Goal: Task Accomplishment & Management: Use online tool/utility

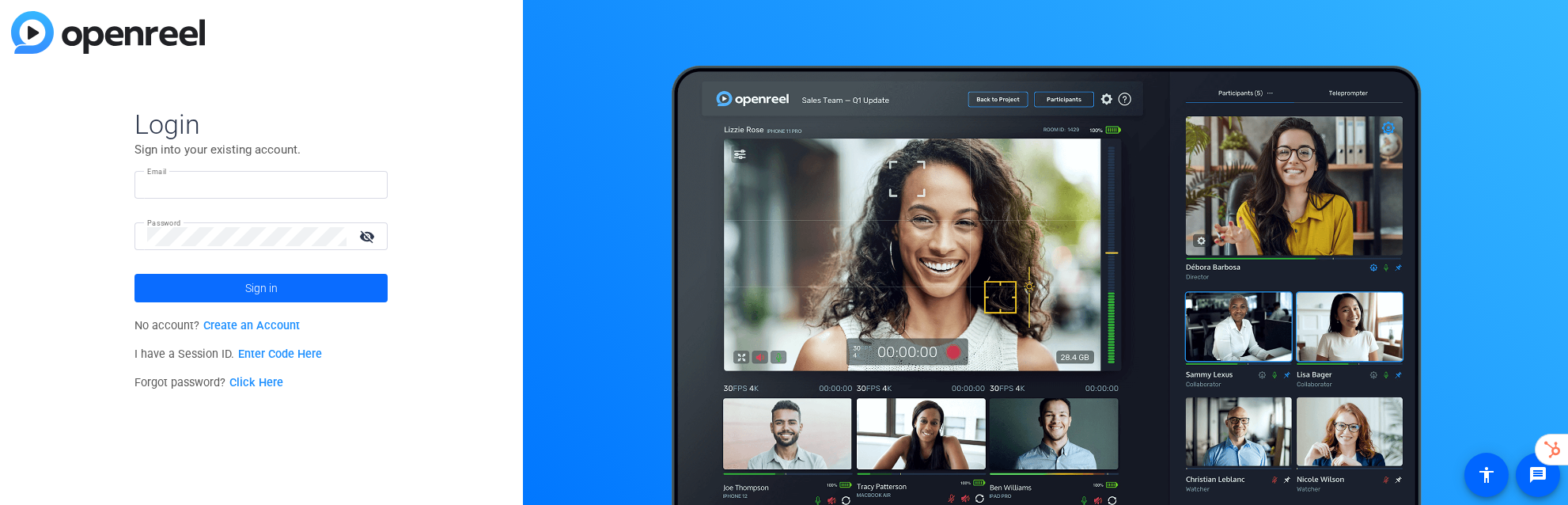
type input "[EMAIL_ADDRESS][DOMAIN_NAME]"
click at [329, 282] on span at bounding box center [260, 288] width 253 height 38
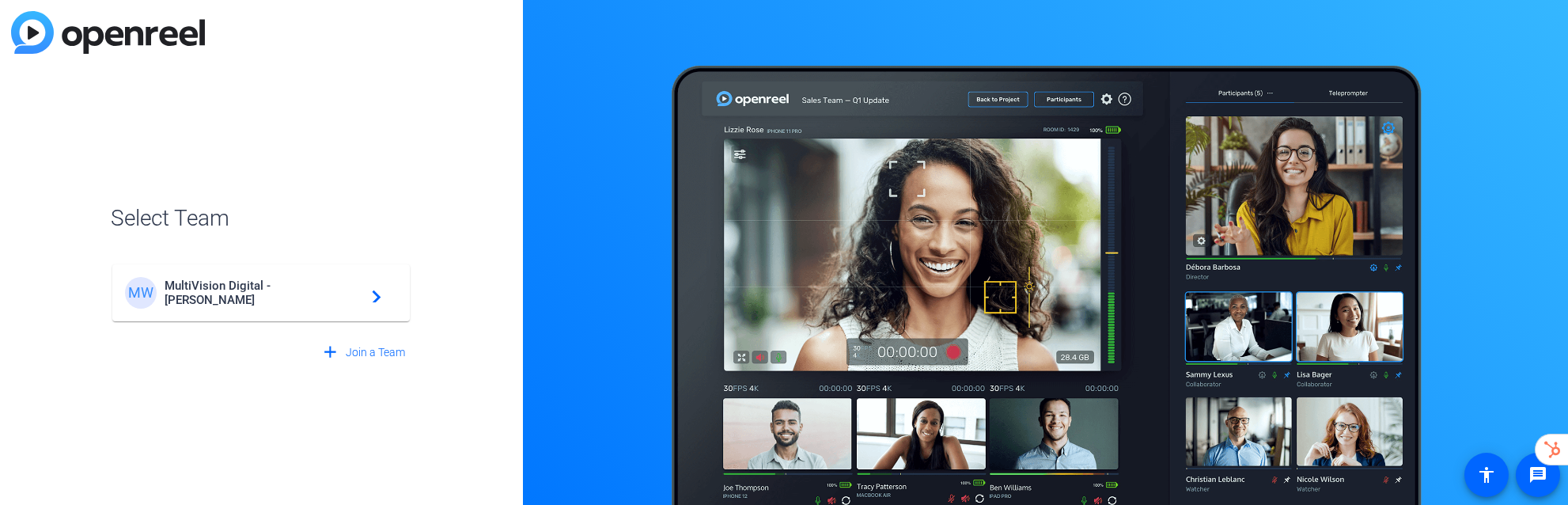
click at [308, 291] on span "MultiVision Digital - Robert Weiss" at bounding box center [263, 293] width 197 height 28
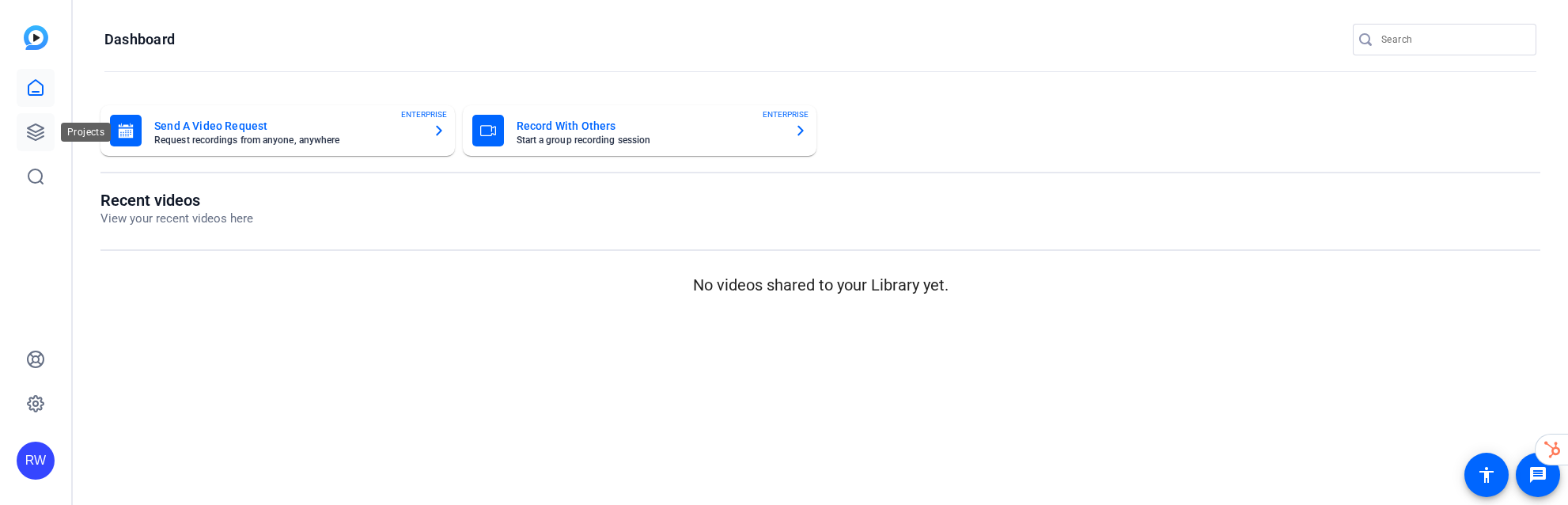
click at [39, 124] on icon at bounding box center [35, 132] width 19 height 19
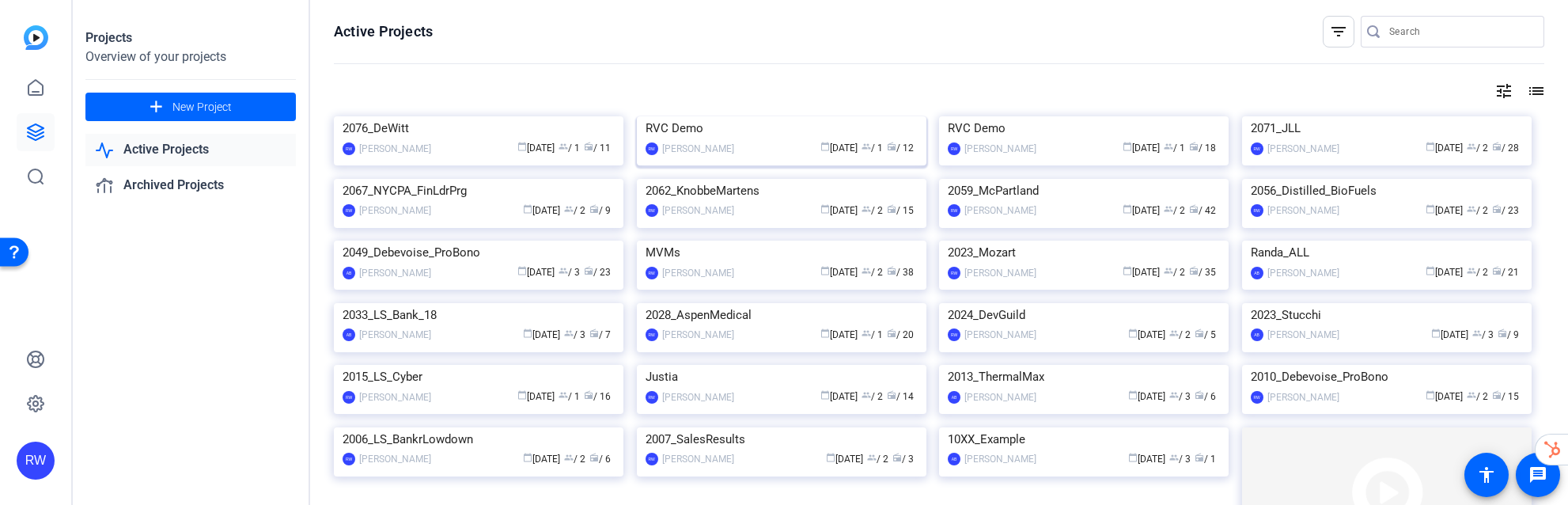
click at [729, 140] on div "RVC Demo" at bounding box center [781, 128] width 272 height 24
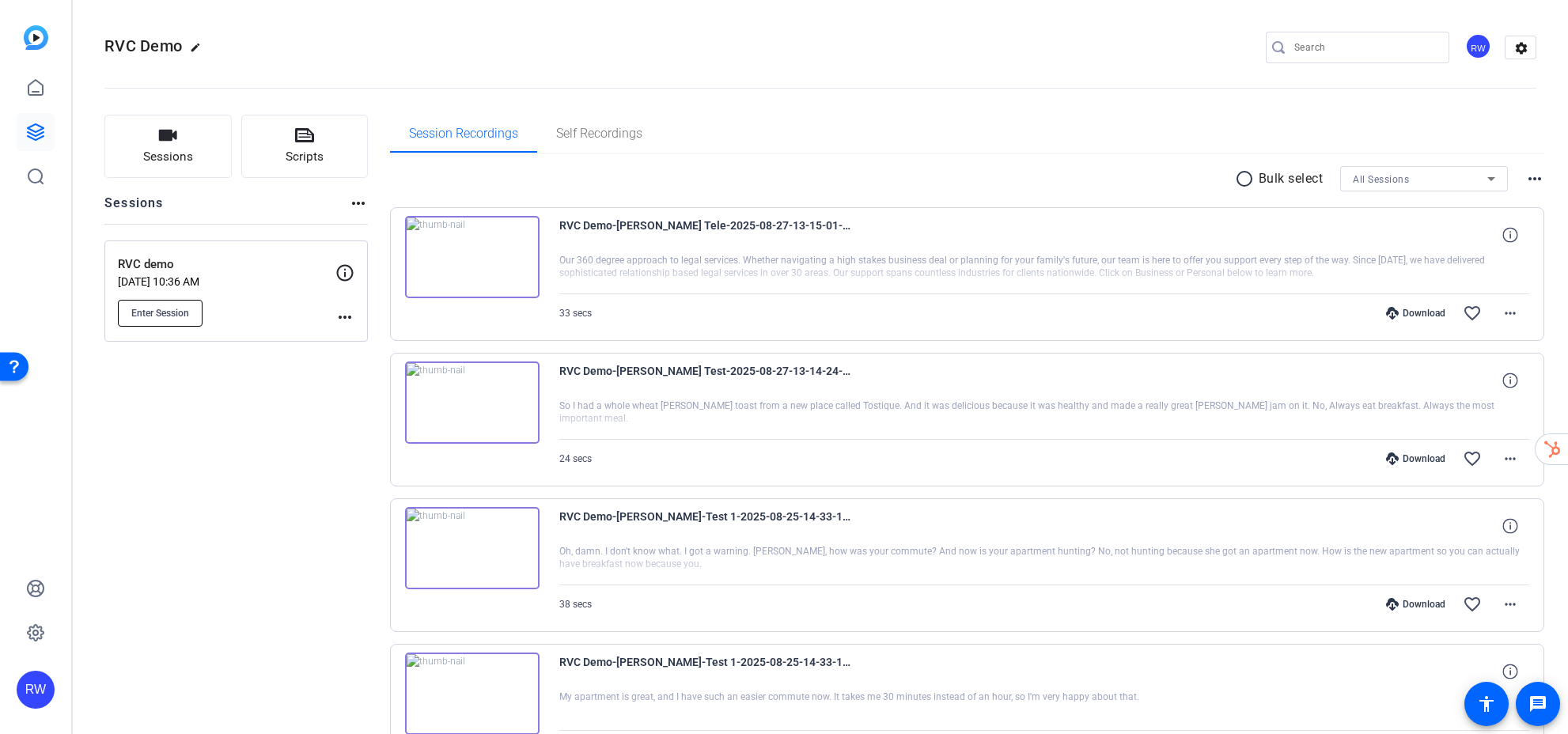
click at [160, 307] on span "Enter Session" at bounding box center [160, 313] width 58 height 12
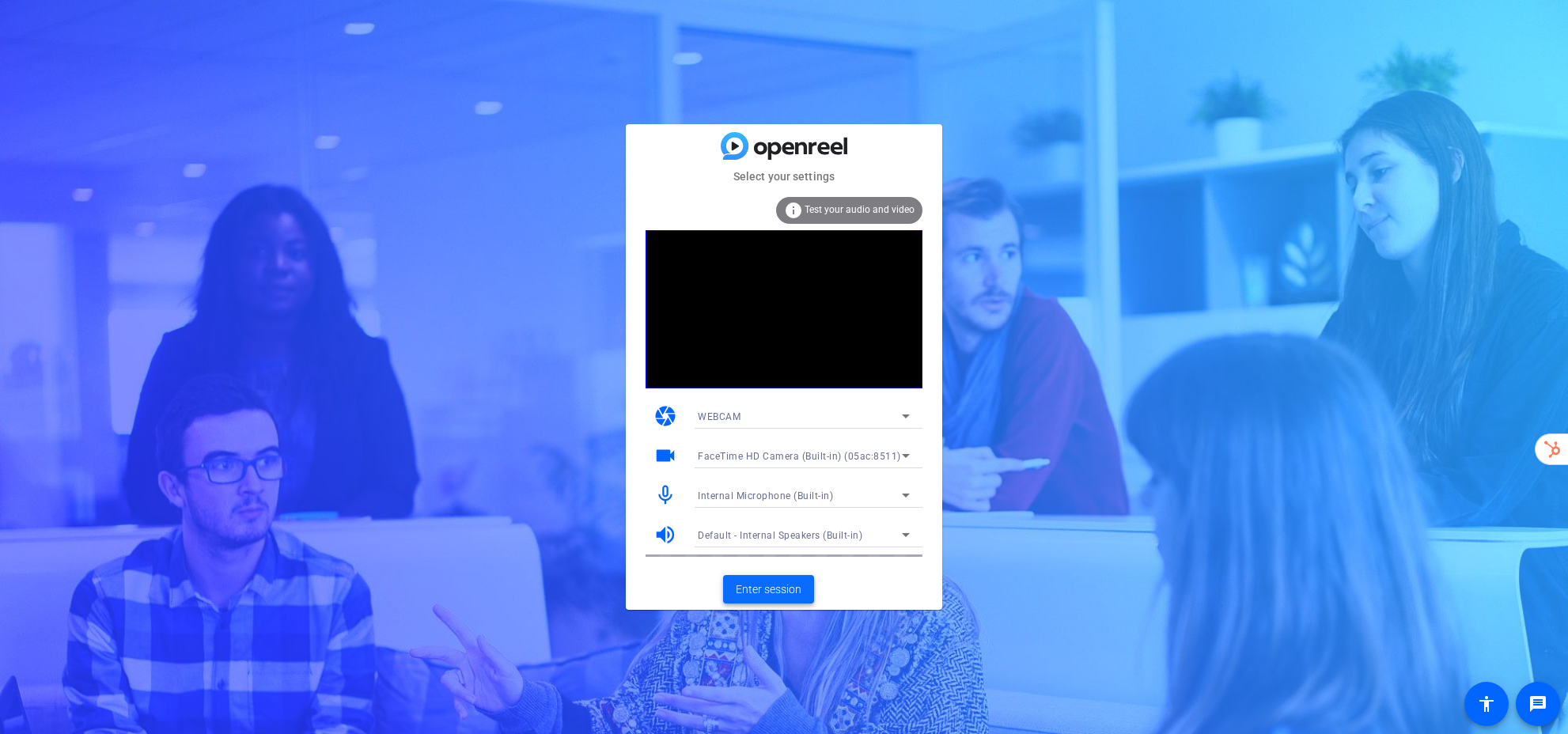
click at [783, 592] on span "Enter session" at bounding box center [769, 589] width 66 height 17
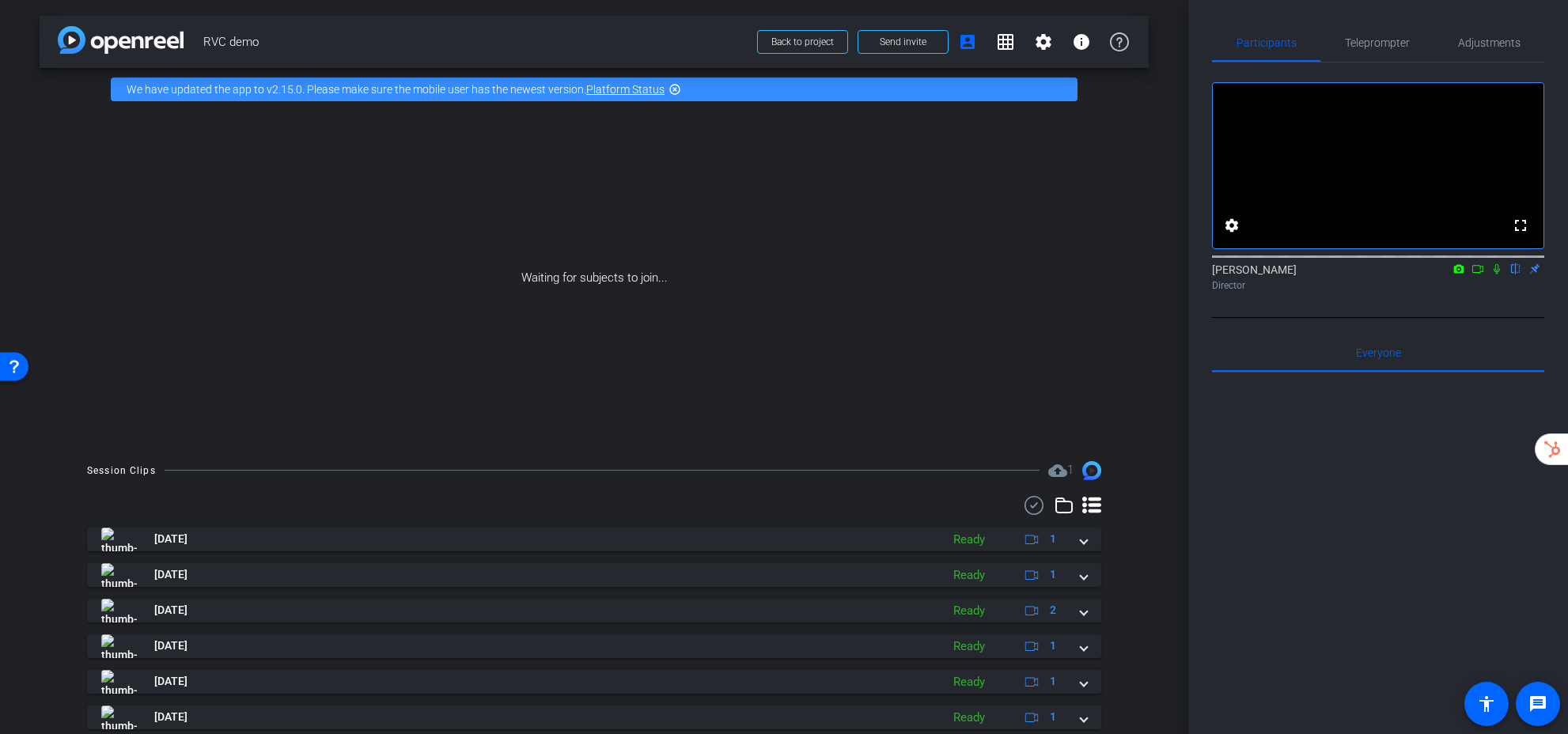
click at [676, 90] on mat-icon "highlight_off" at bounding box center [675, 89] width 12 height 12
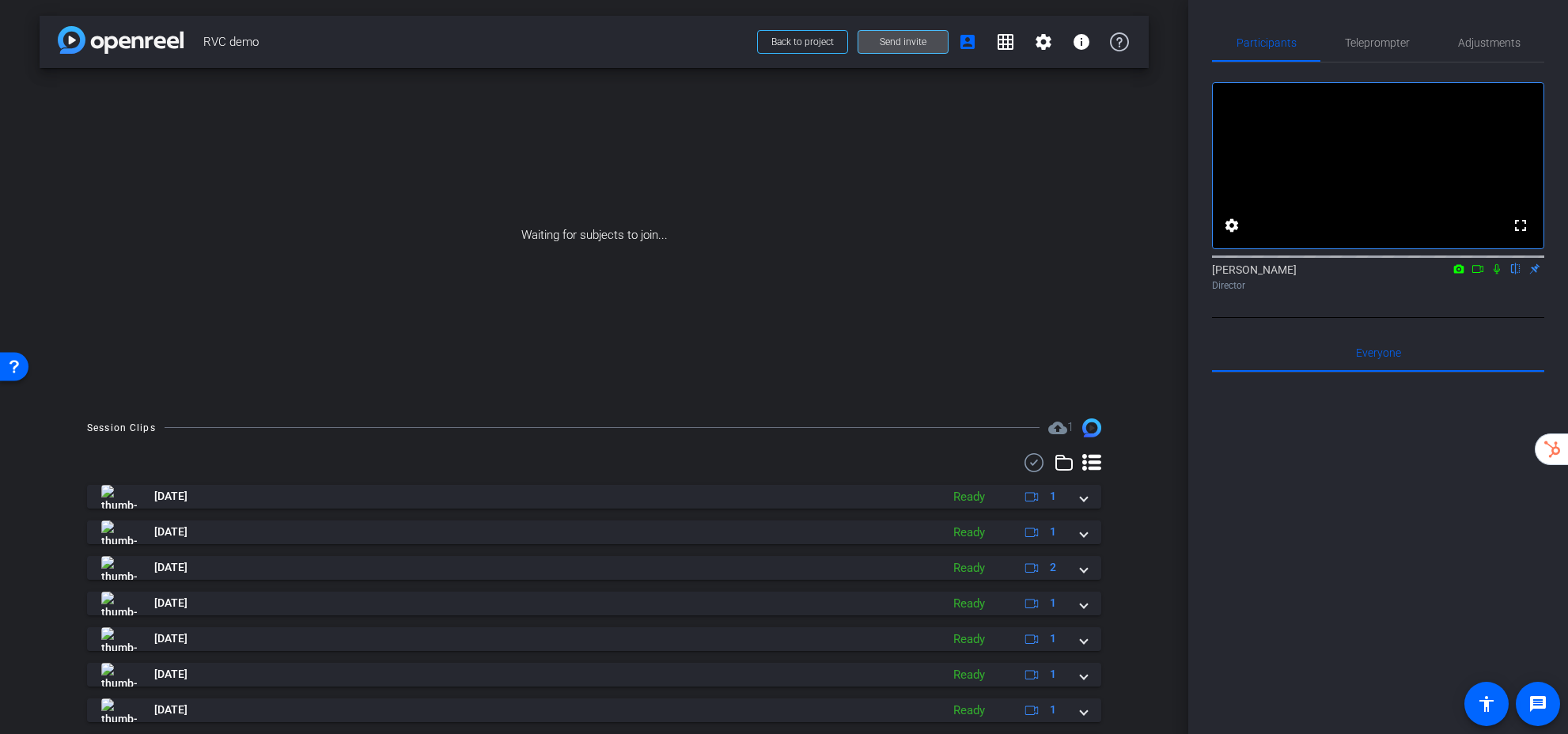
click at [916, 49] on span at bounding box center [903, 42] width 90 height 38
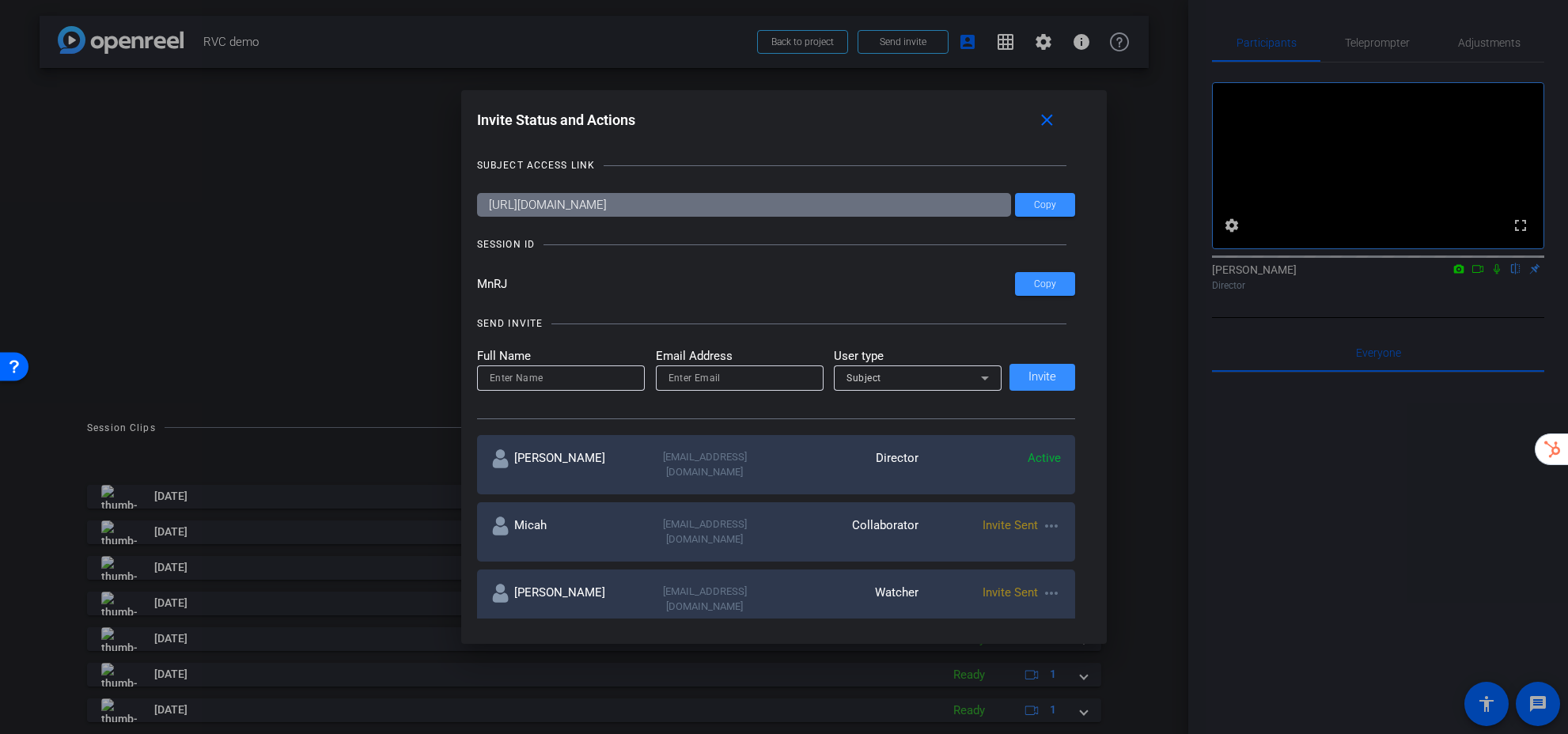
drag, startPoint x: 543, startPoint y: 284, endPoint x: 466, endPoint y: 283, distance: 77.0
click at [466, 283] on div "Invite Status and Actions close SUBJECT ACCESS LINK [URL][DOMAIN_NAME] Copy SES…" at bounding box center [784, 362] width 646 height 544
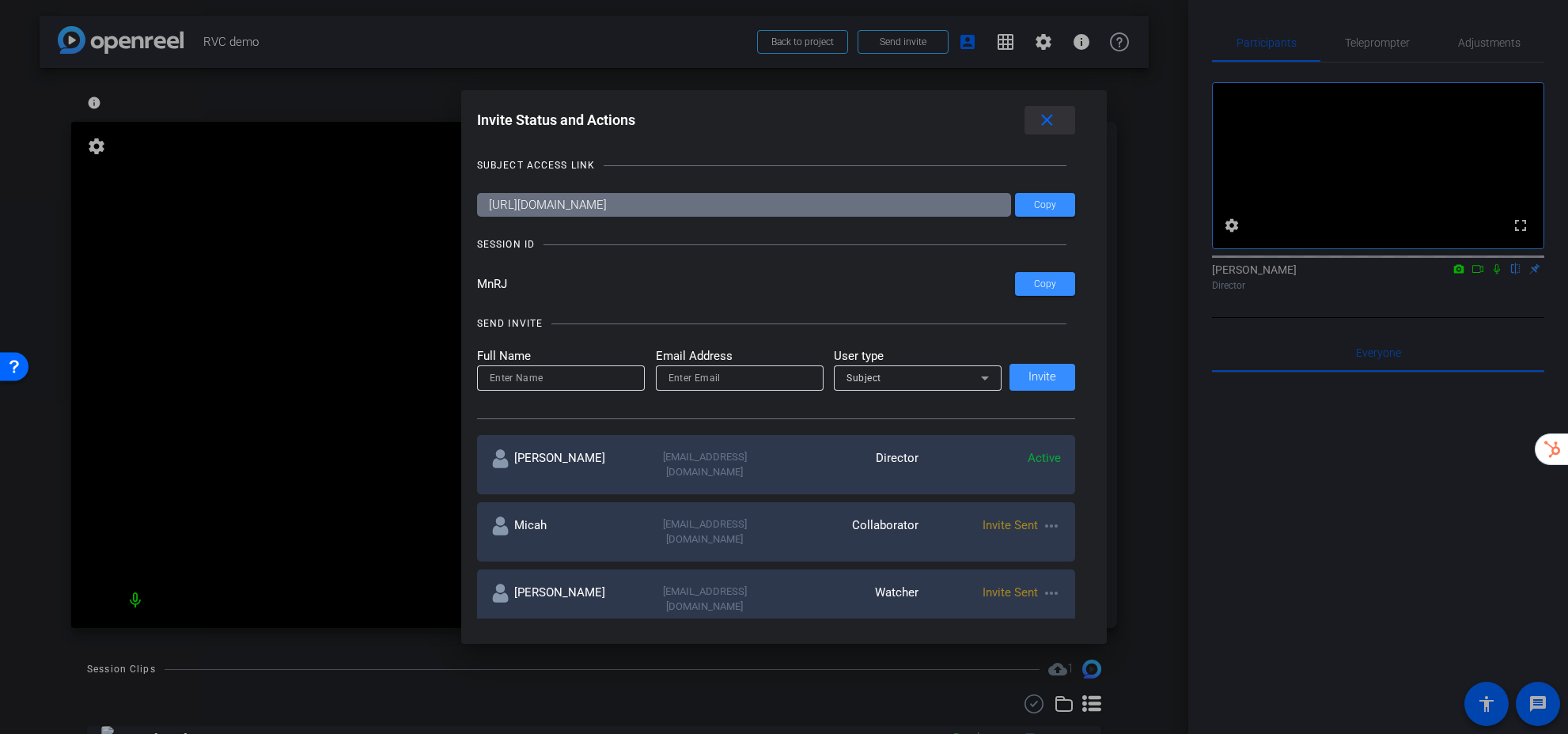
click at [1054, 118] on mat-icon "close" at bounding box center [1047, 121] width 20 height 20
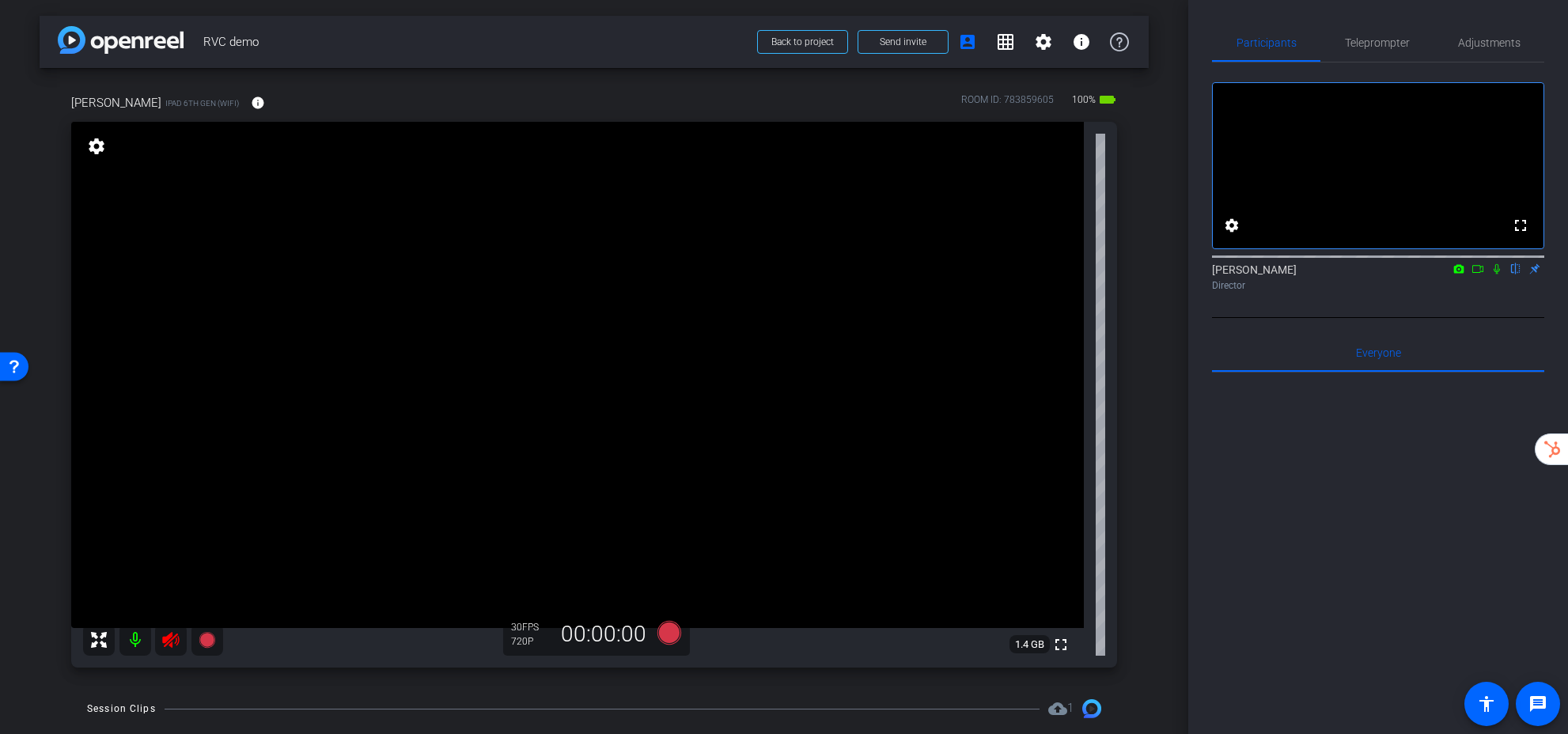
click at [177, 650] on mat-icon at bounding box center [171, 640] width 32 height 32
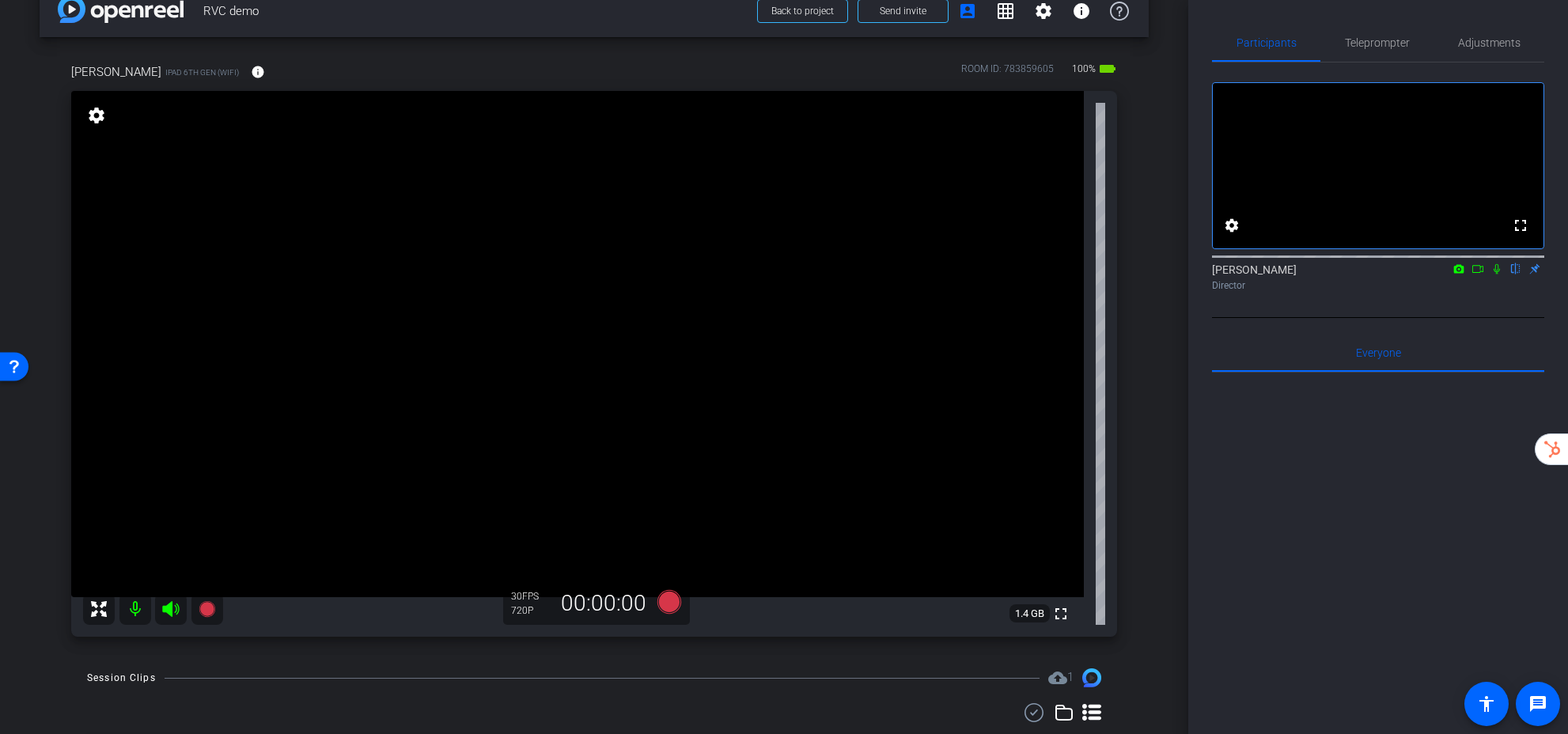
scroll to position [32, 0]
click at [1388, 49] on span "Teleprompter" at bounding box center [1377, 43] width 65 height 38
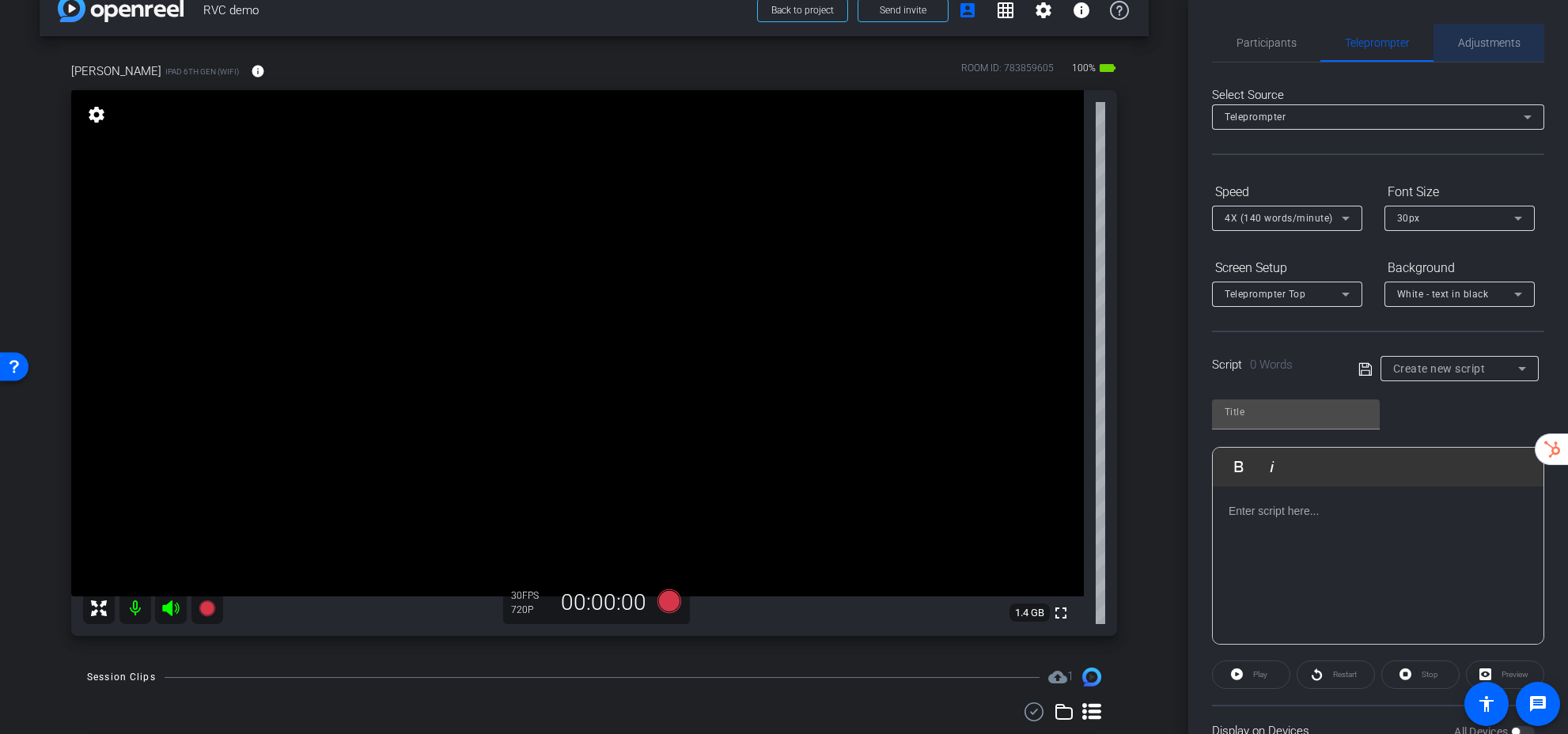
click at [1469, 44] on span "Adjustments" at bounding box center [1489, 43] width 62 height 11
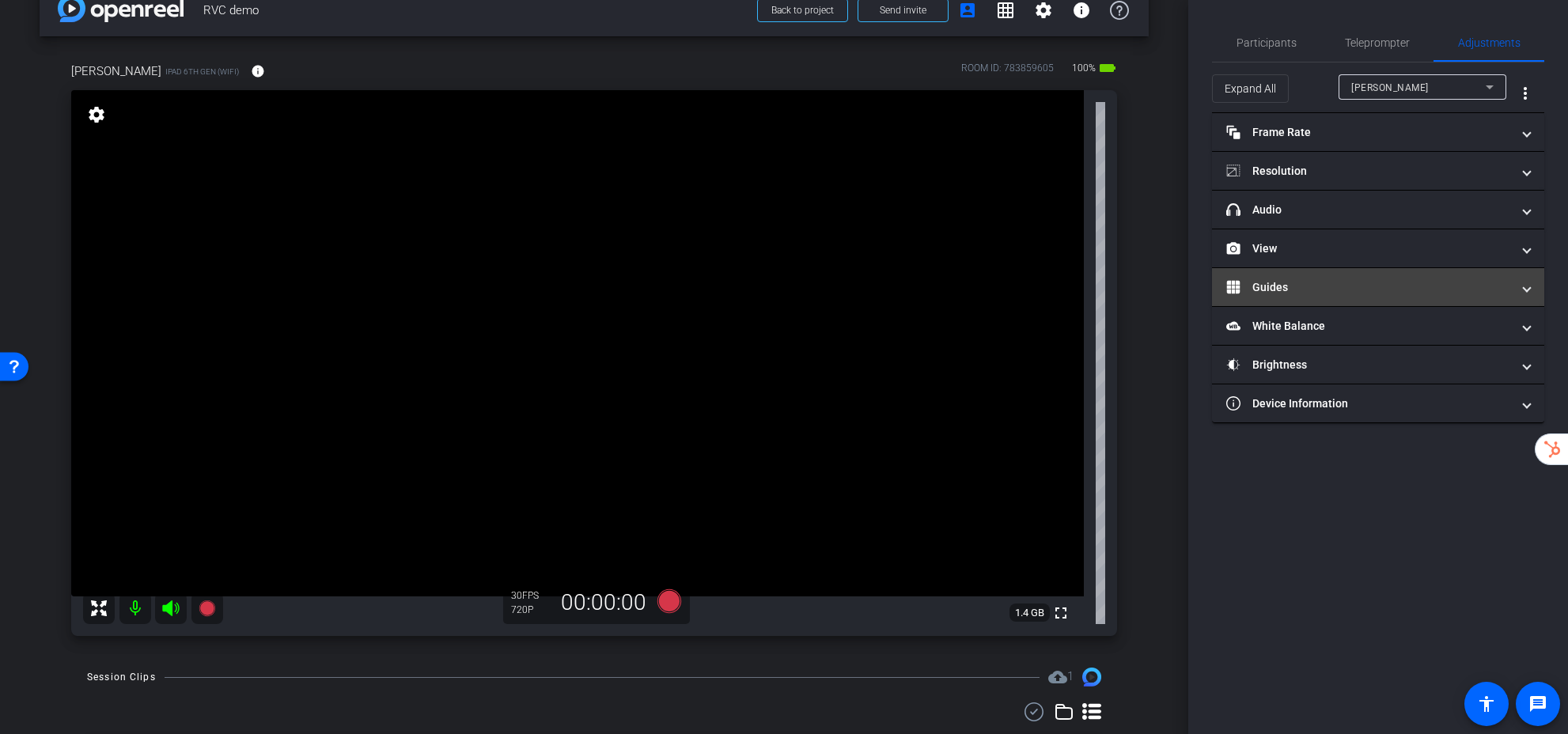
click at [1269, 278] on mat-expansion-panel-header "Guides" at bounding box center [1378, 287] width 332 height 38
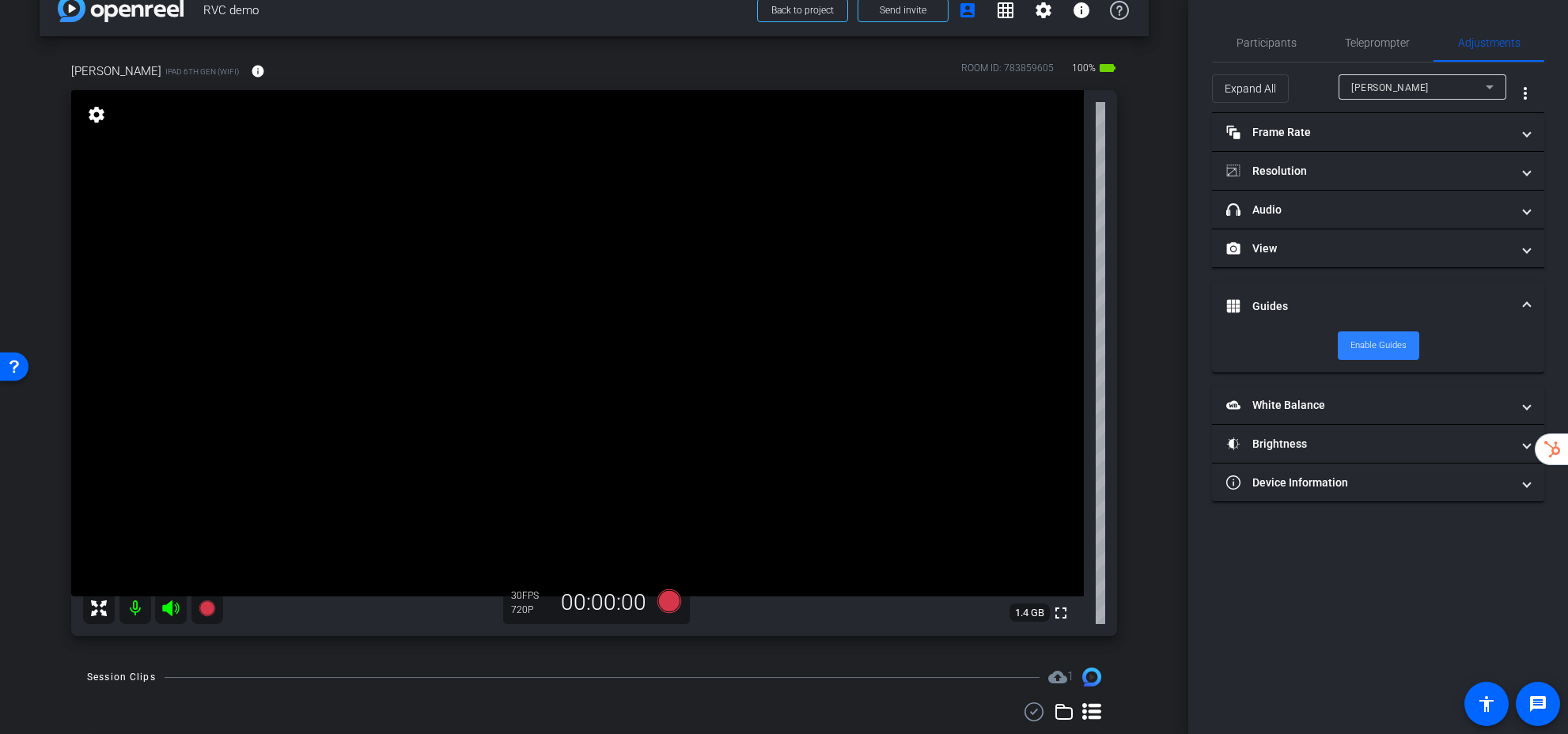
click at [1370, 345] on span "Enable Guides" at bounding box center [1378, 346] width 56 height 24
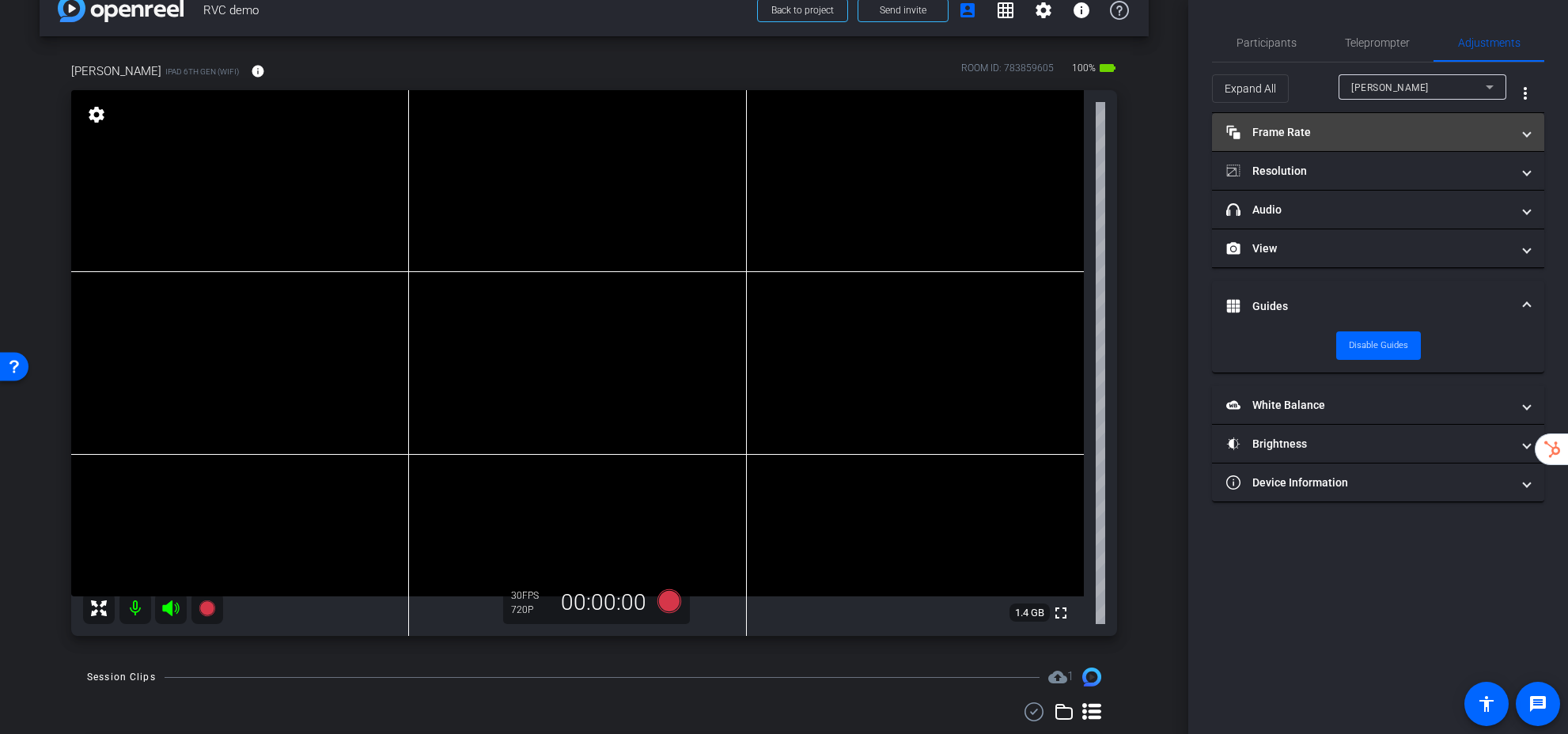
click at [1310, 133] on mat-panel-title "Frame Rate Frame Rate" at bounding box center [1368, 132] width 284 height 17
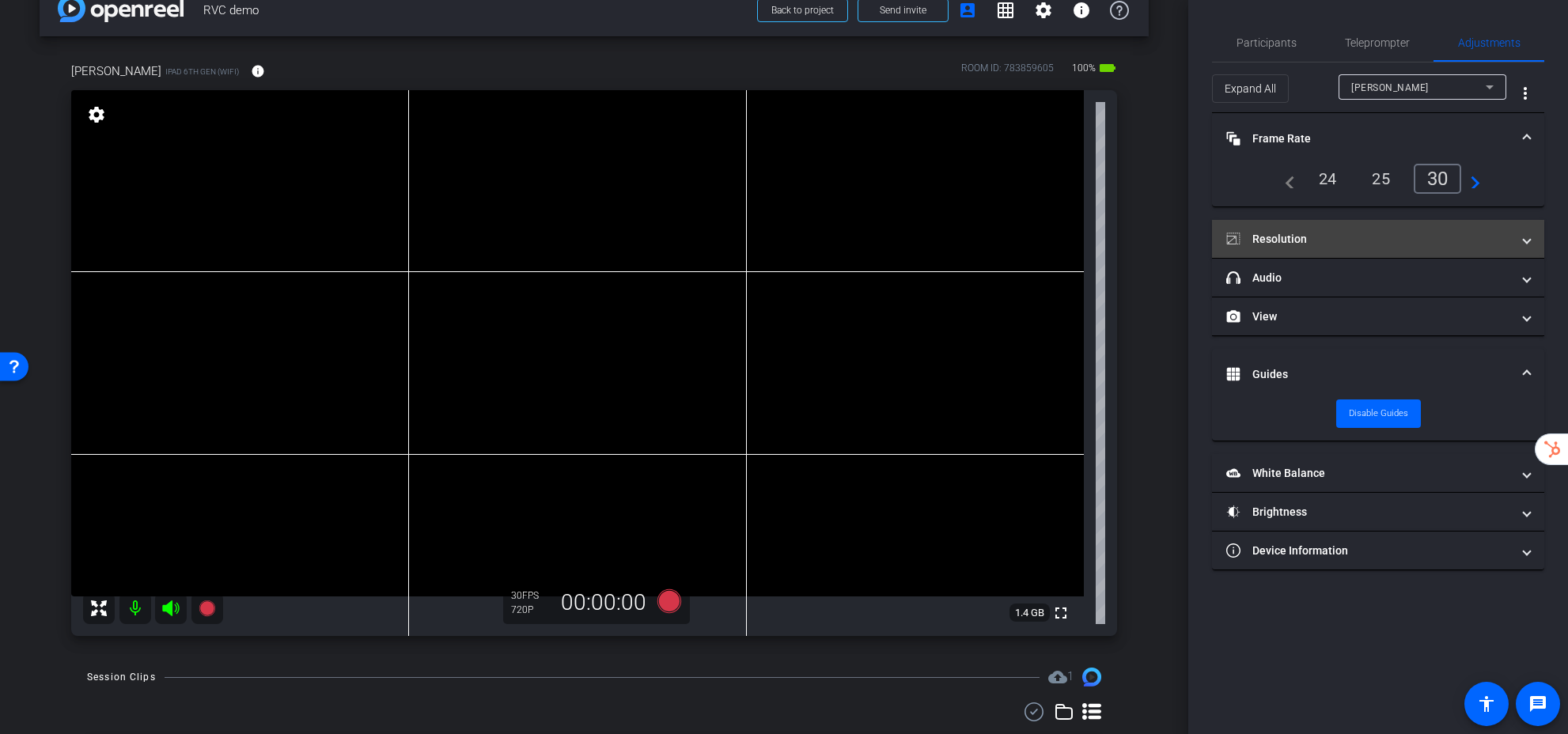
click at [1370, 242] on mat-panel-title "Resolution" at bounding box center [1368, 239] width 284 height 17
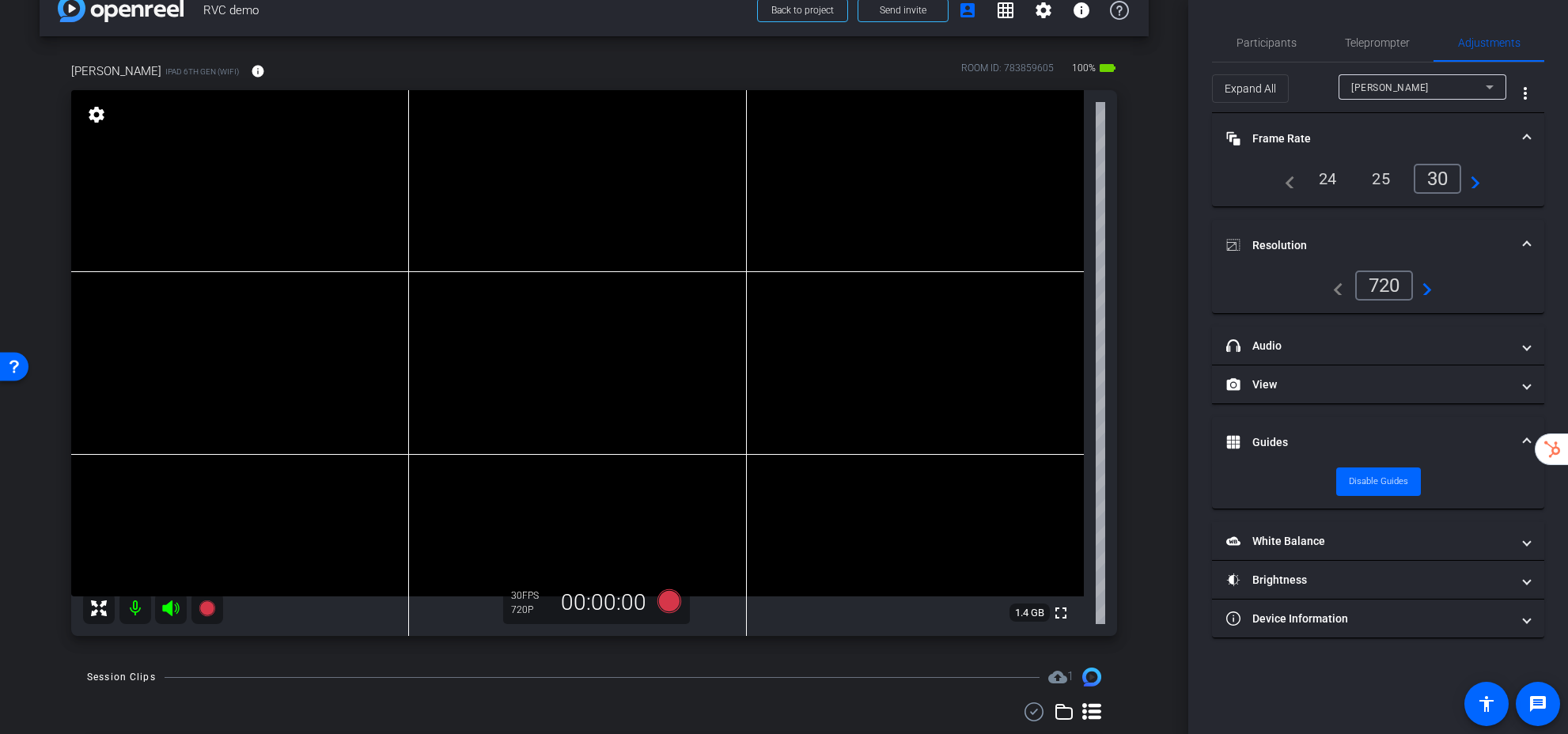
click at [1428, 291] on mat-icon "navigate_next" at bounding box center [1421, 285] width 19 height 19
click at [672, 595] on icon at bounding box center [668, 601] width 24 height 24
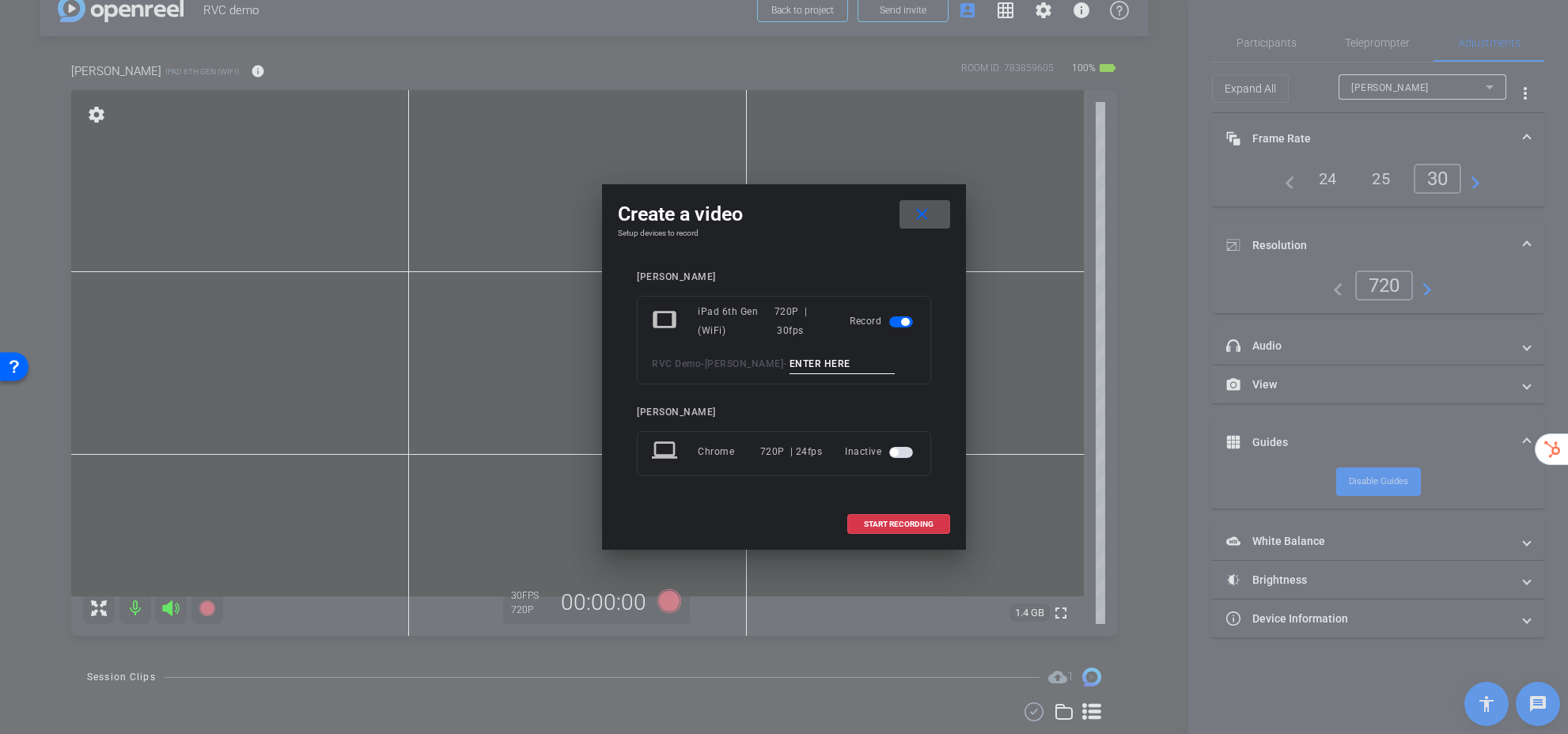
click at [789, 366] on input at bounding box center [842, 364] width 106 height 20
type input "Test [PERSON_NAME]"
click at [919, 515] on span at bounding box center [899, 524] width 101 height 38
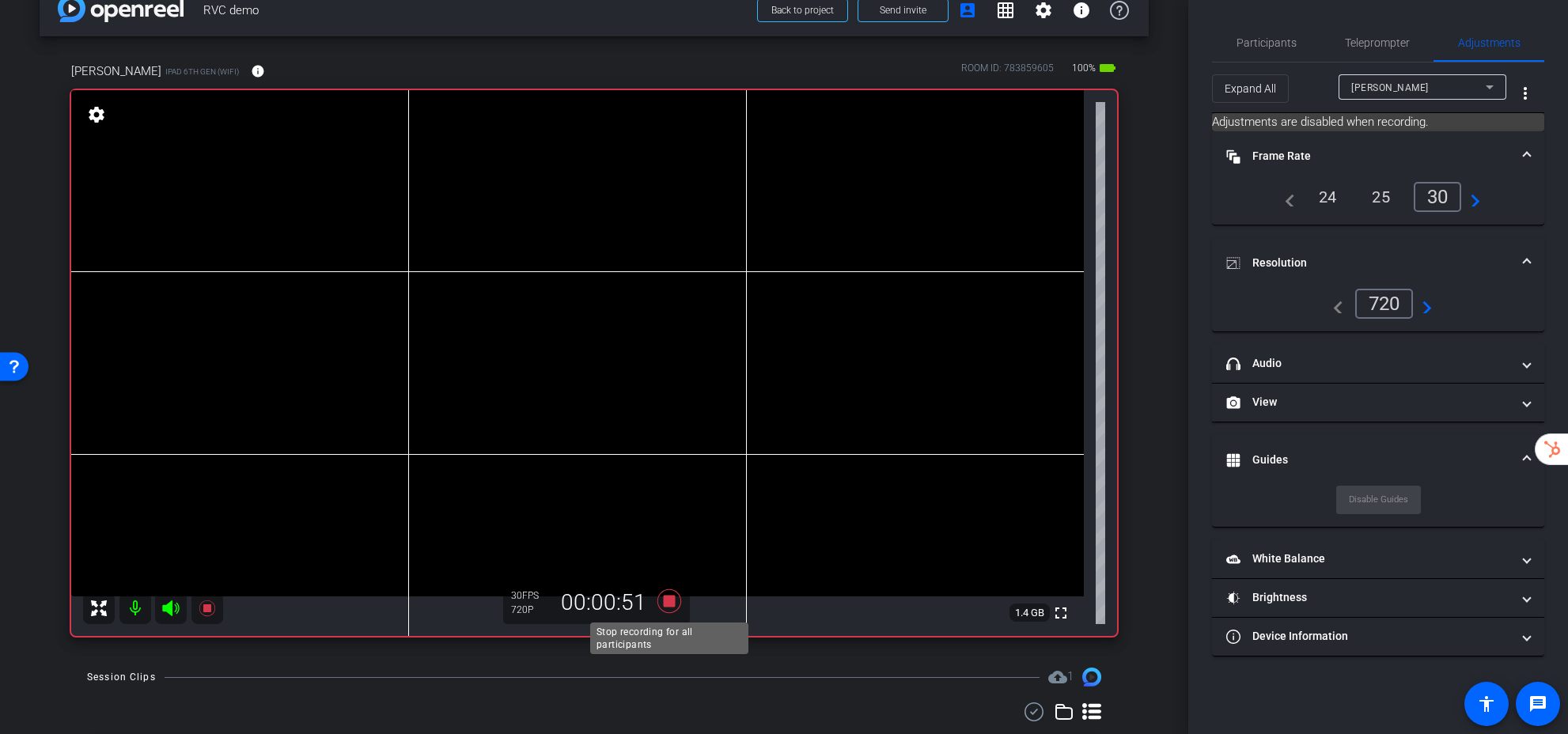
click at [668, 605] on icon at bounding box center [668, 601] width 24 height 24
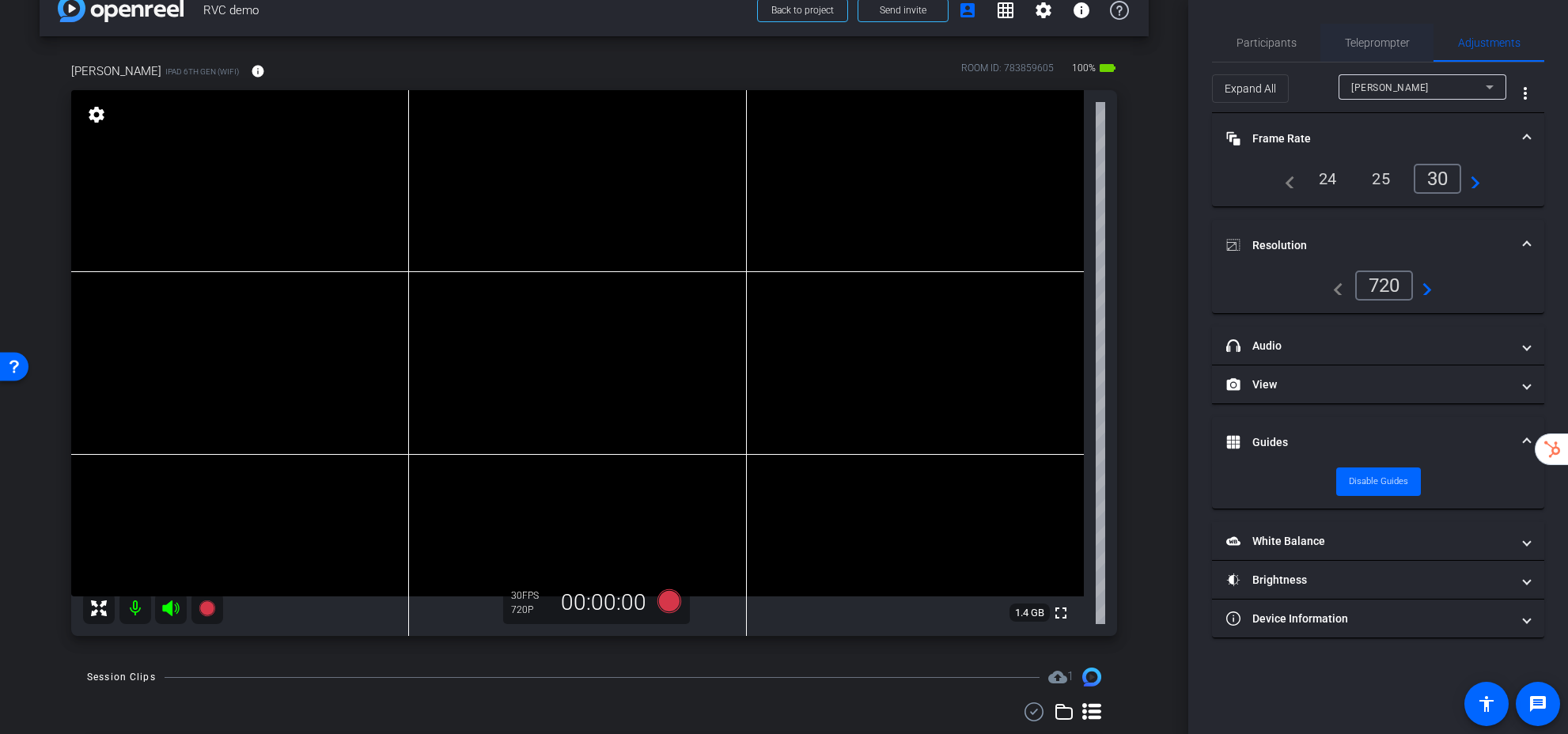
click at [1377, 46] on span "Teleprompter" at bounding box center [1377, 43] width 65 height 11
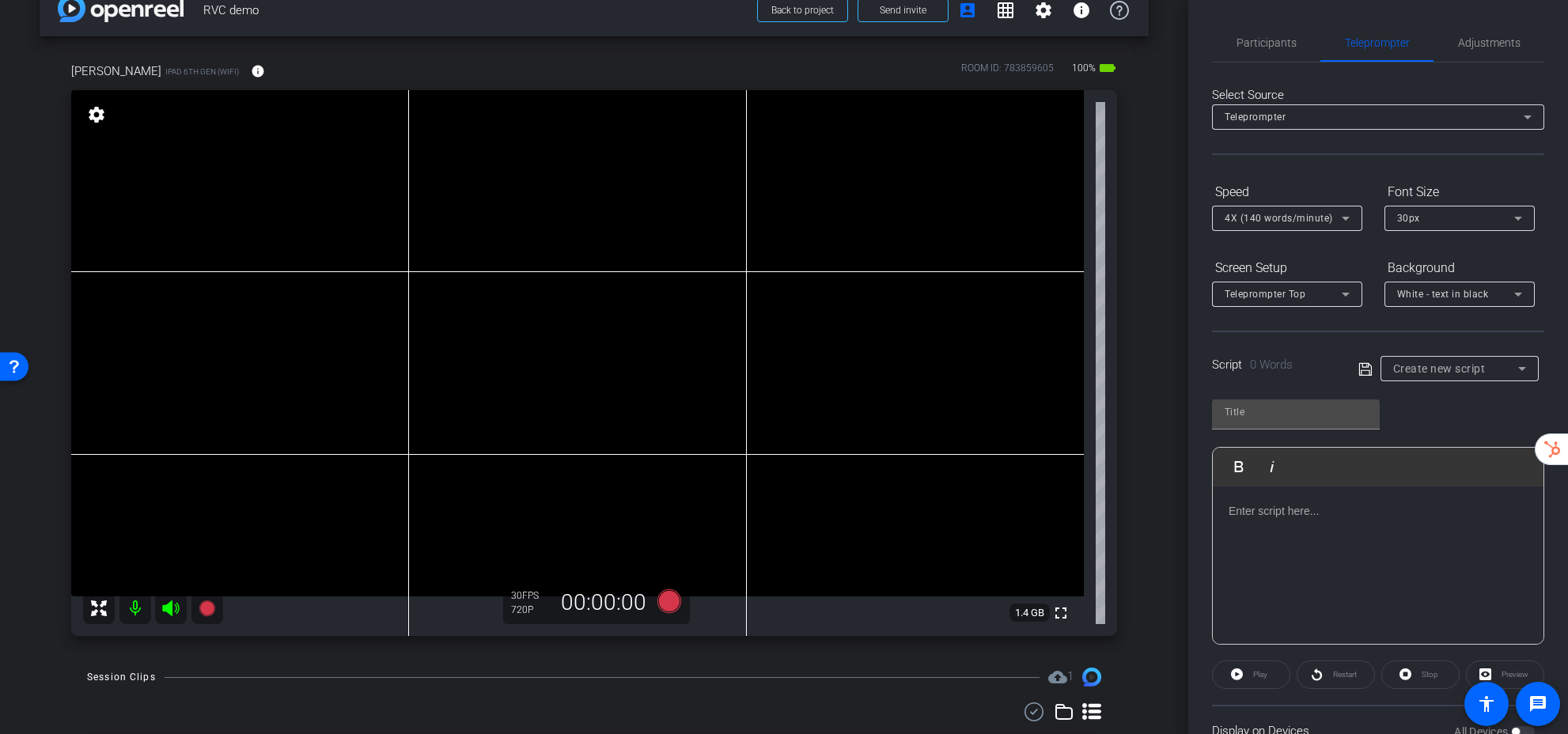
click at [1432, 370] on span "Create new script" at bounding box center [1439, 369] width 92 height 12
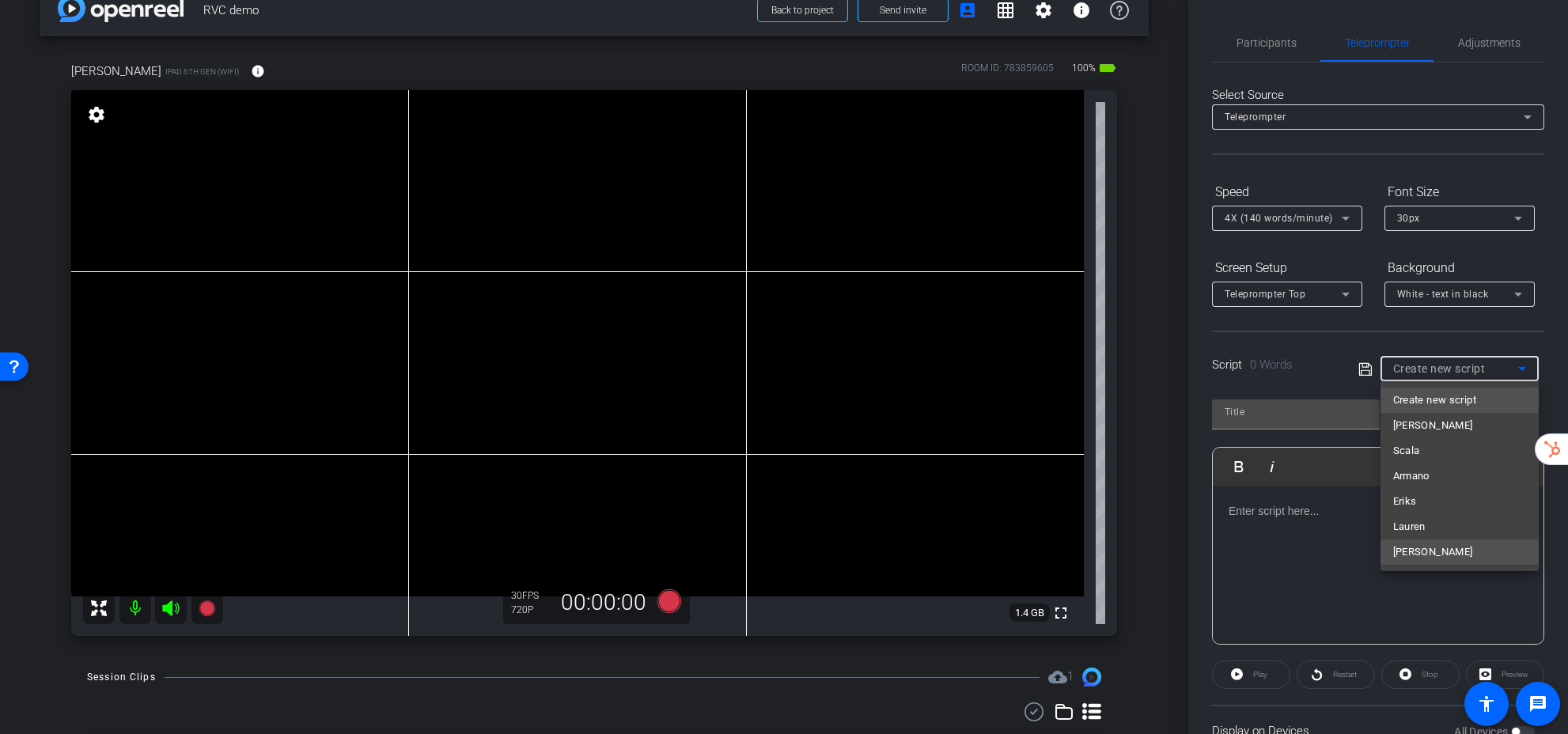
click at [1414, 550] on span "[PERSON_NAME]" at bounding box center [1433, 551] width 80 height 19
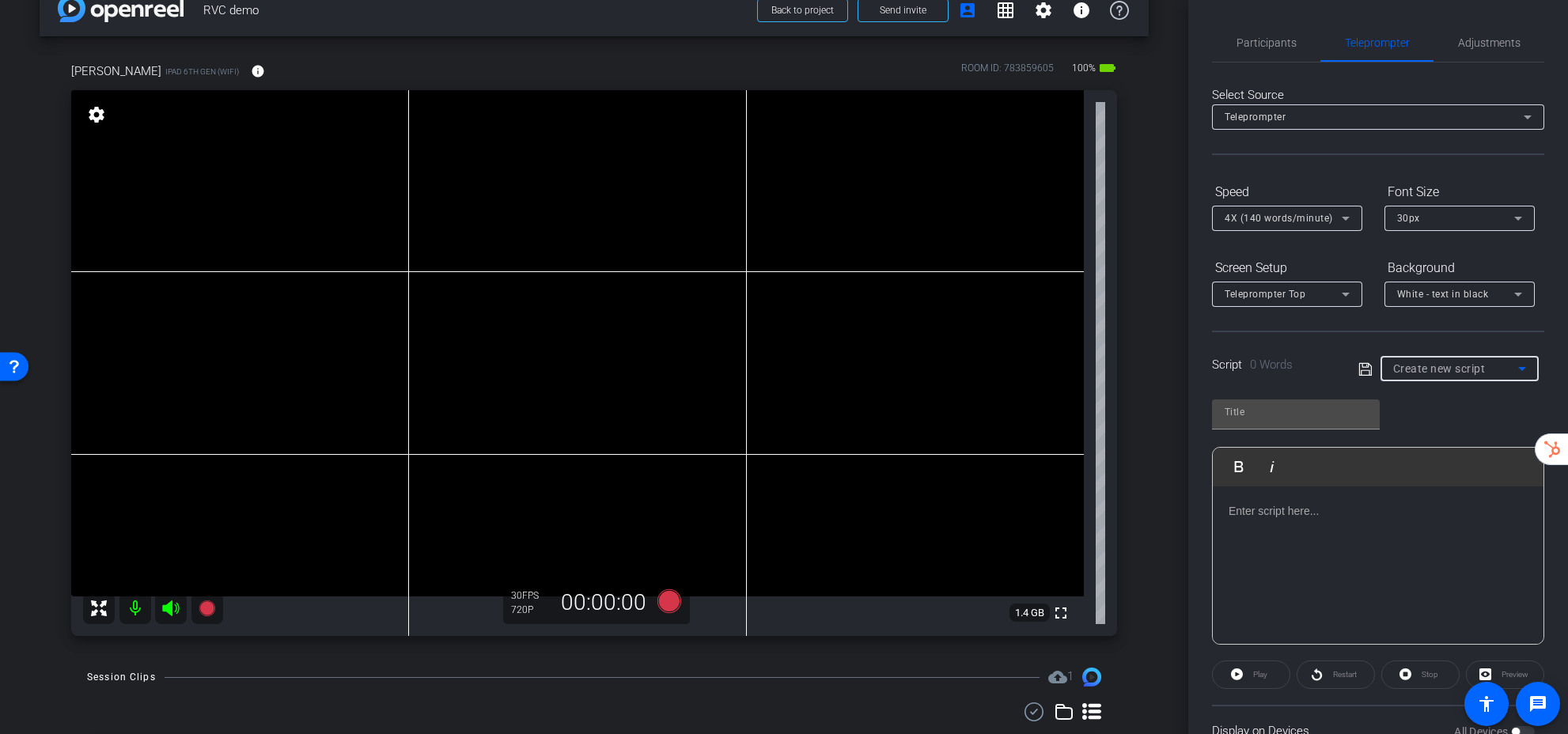
type input "[PERSON_NAME]"
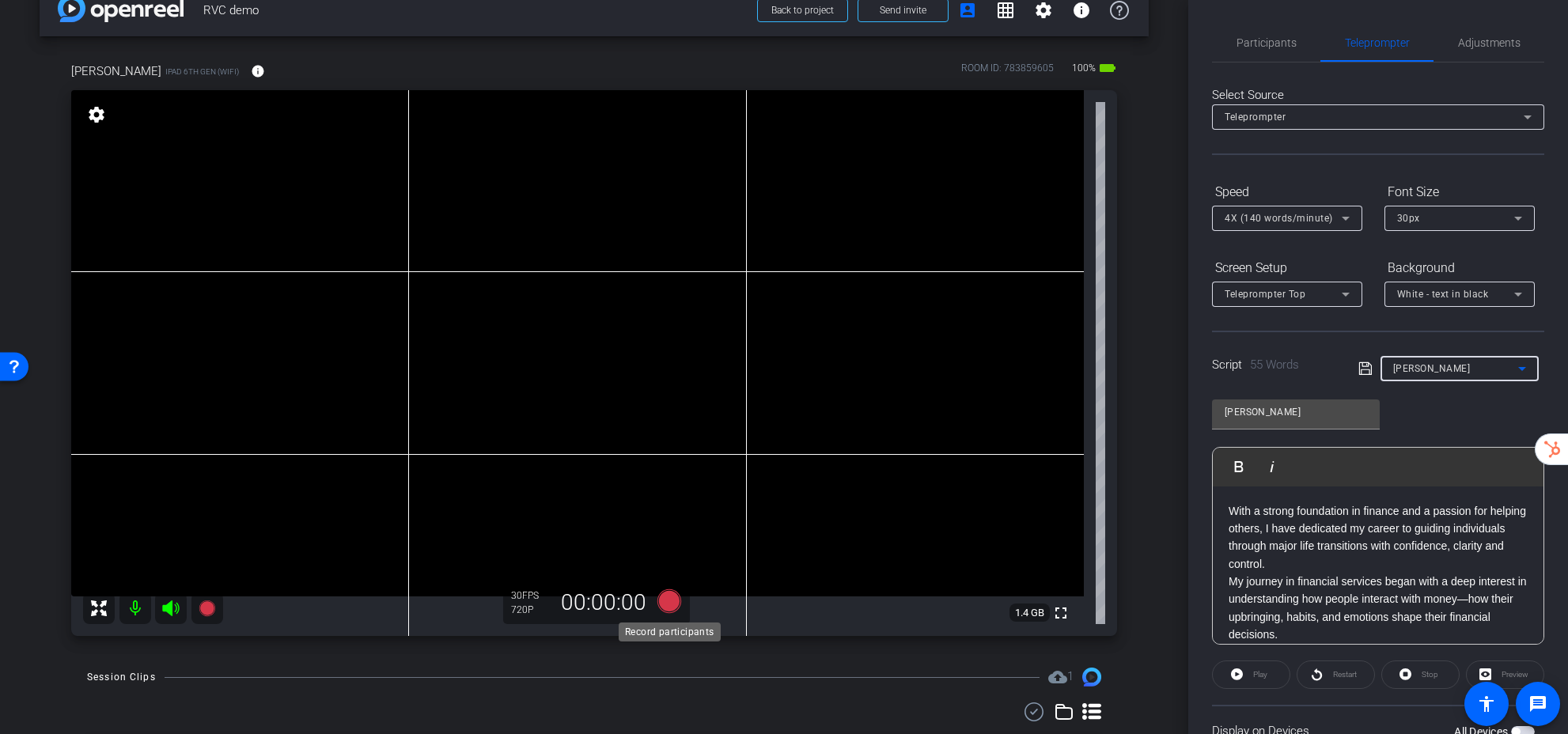
click at [668, 604] on icon at bounding box center [668, 601] width 24 height 24
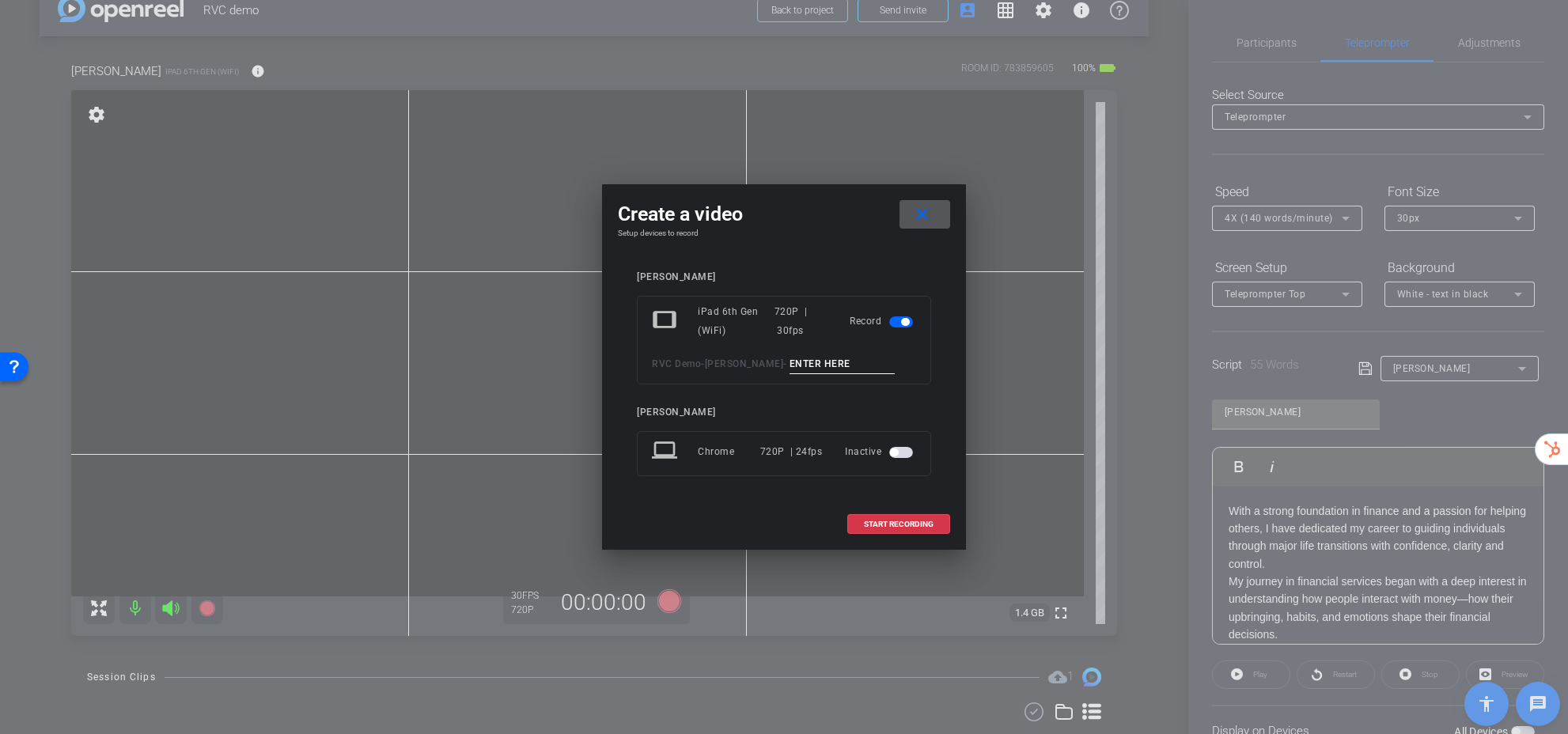
click at [789, 367] on input at bounding box center [842, 364] width 106 height 20
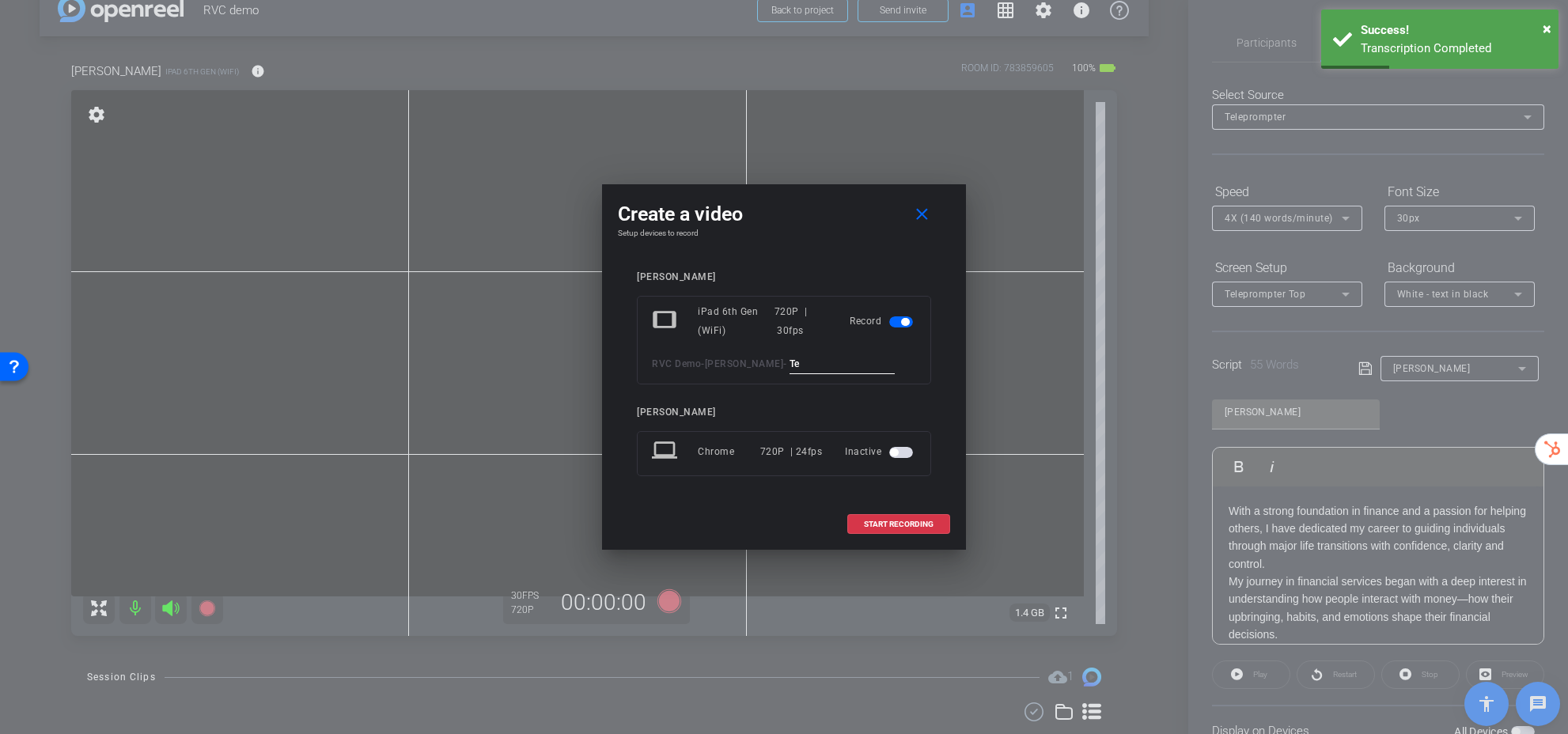
type input "T"
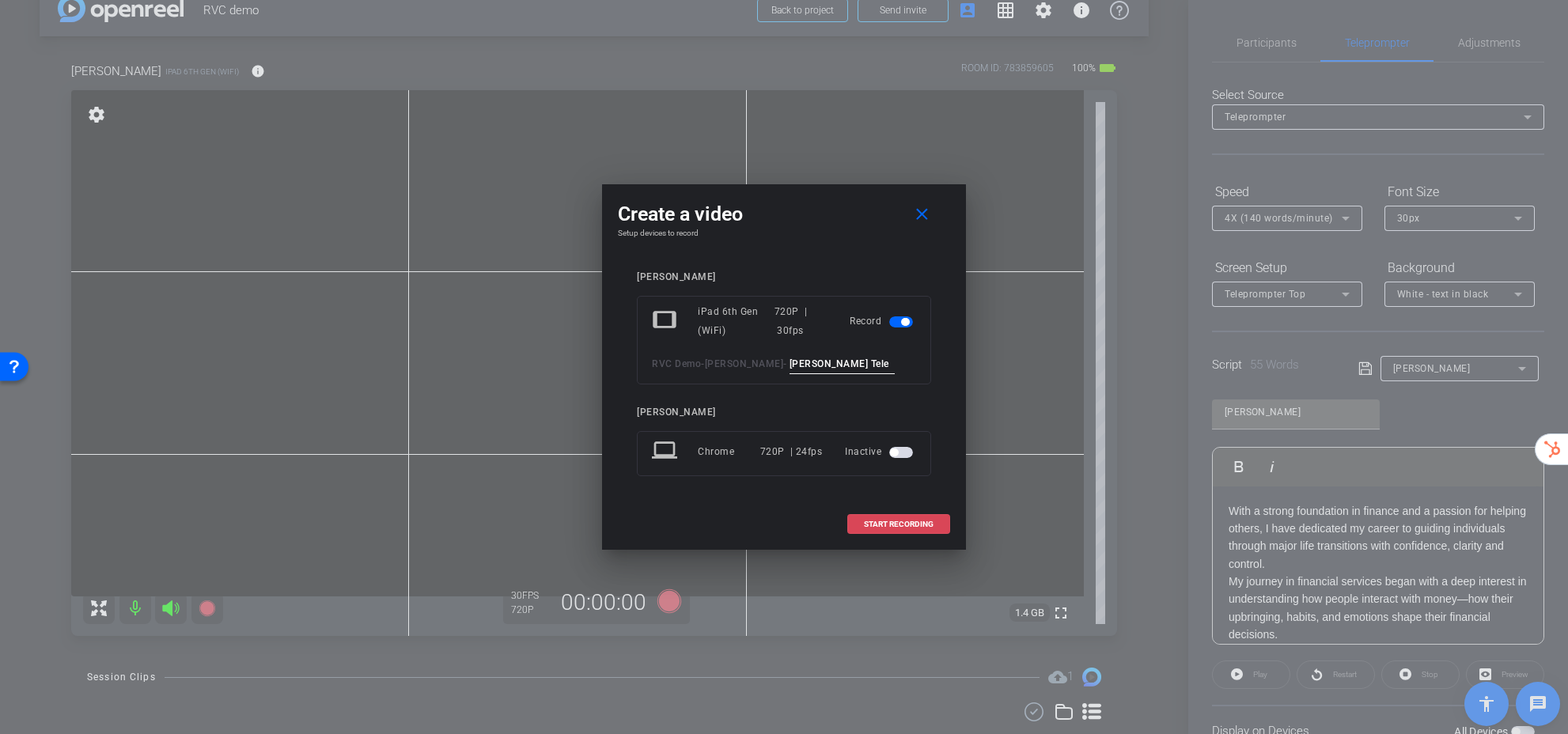
type input "[PERSON_NAME] Tele"
click at [919, 528] on span "START RECORDING" at bounding box center [899, 524] width 69 height 8
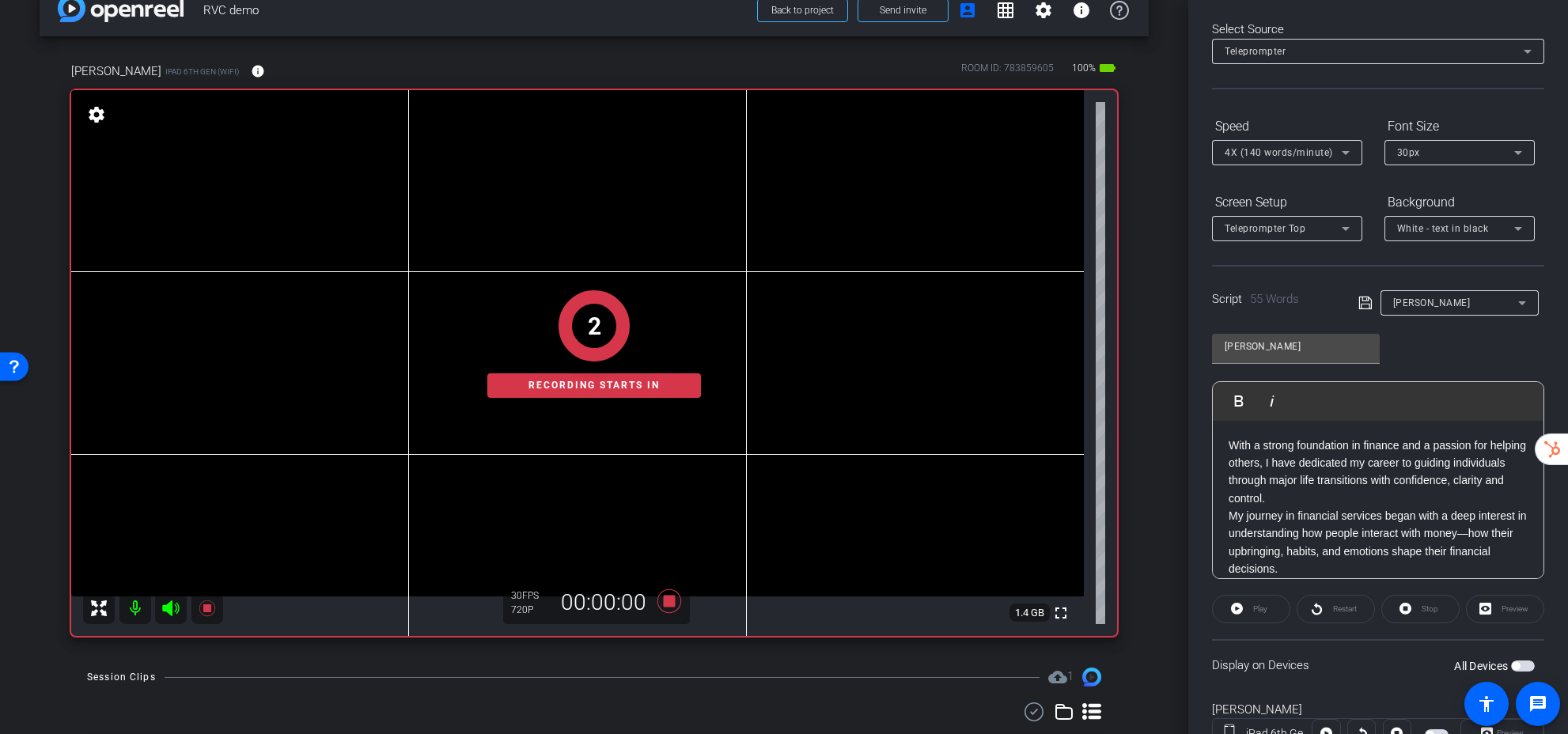
scroll to position [131, 0]
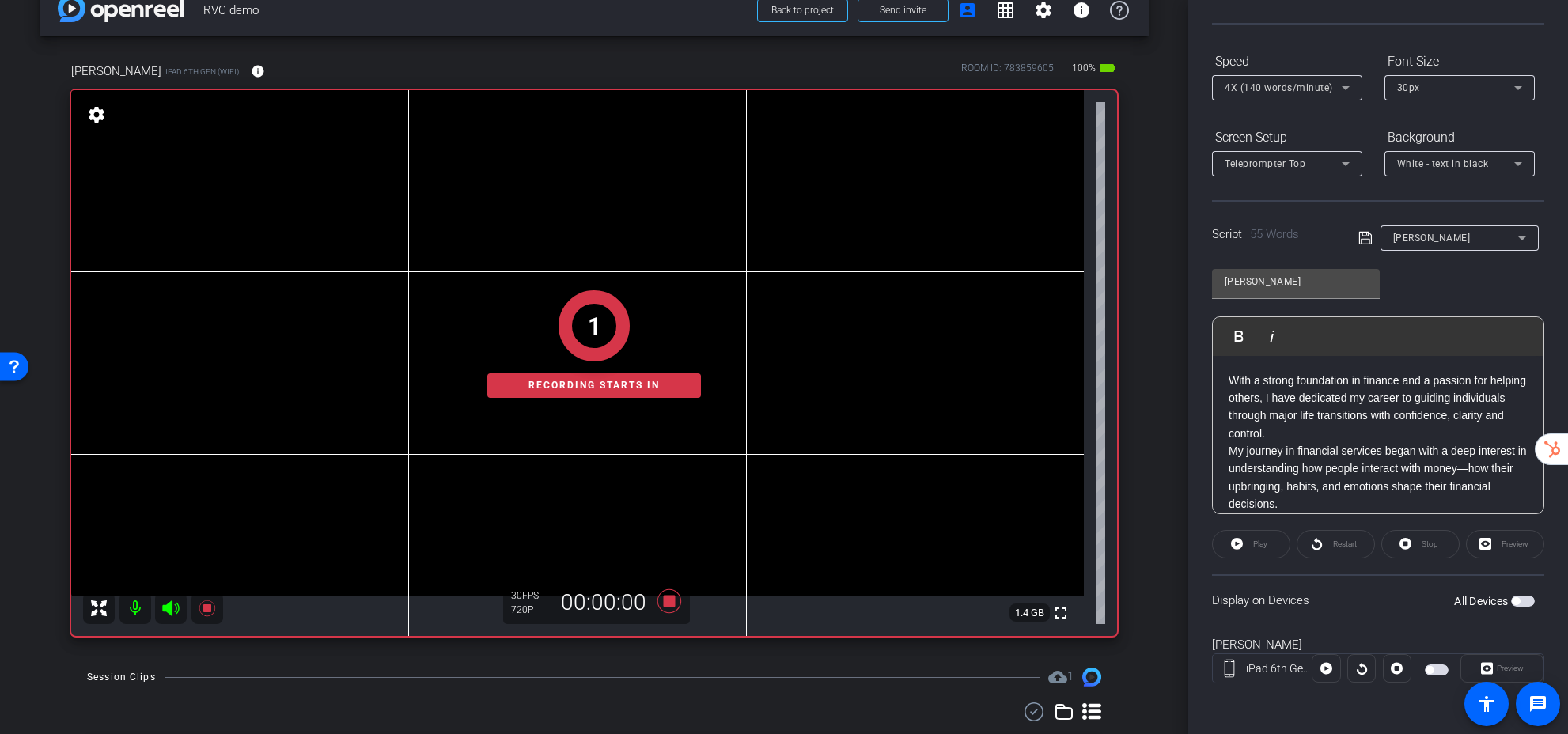
click at [1437, 668] on span "button" at bounding box center [1436, 669] width 24 height 11
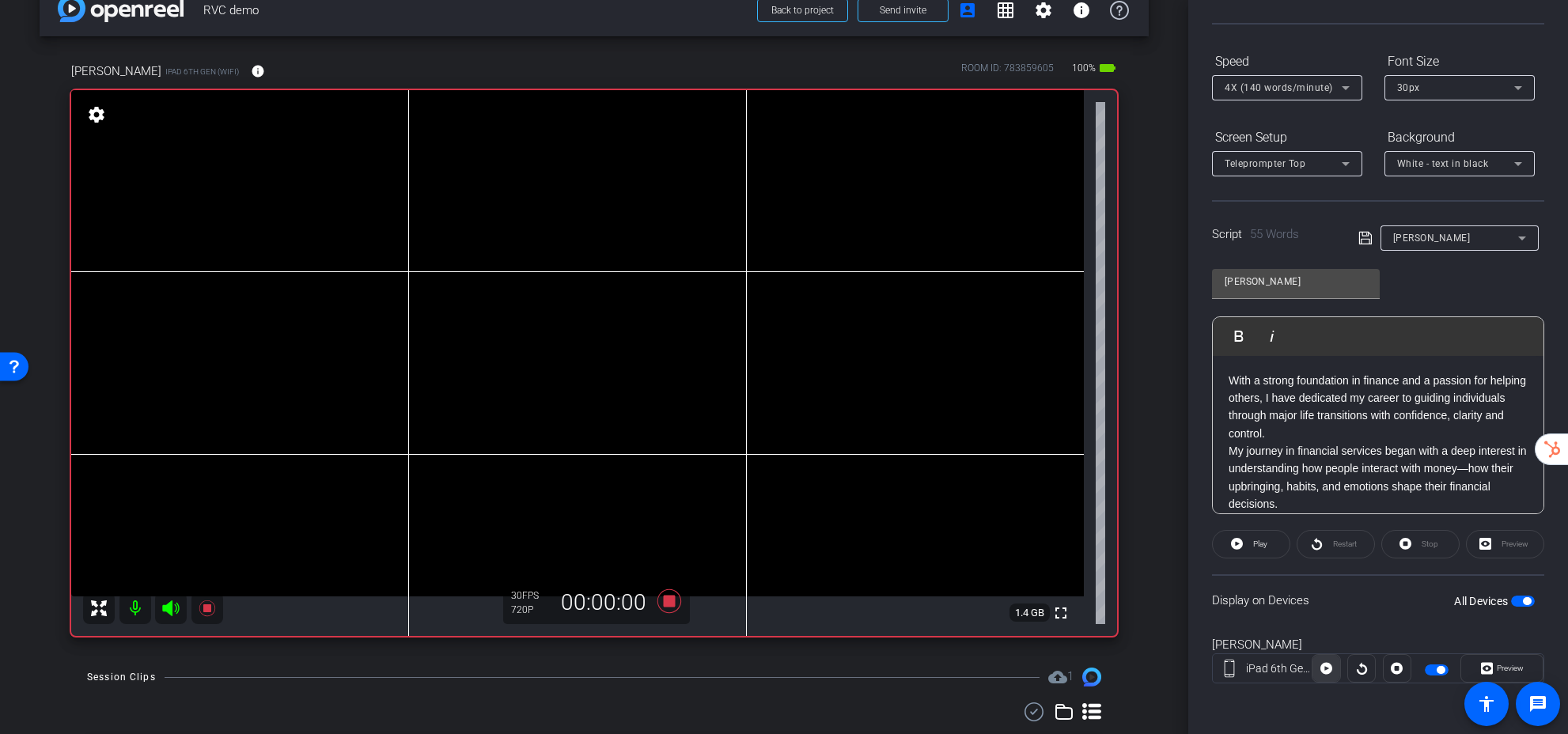
click at [1329, 666] on icon at bounding box center [1325, 668] width 12 height 12
click at [672, 601] on icon at bounding box center [668, 601] width 24 height 24
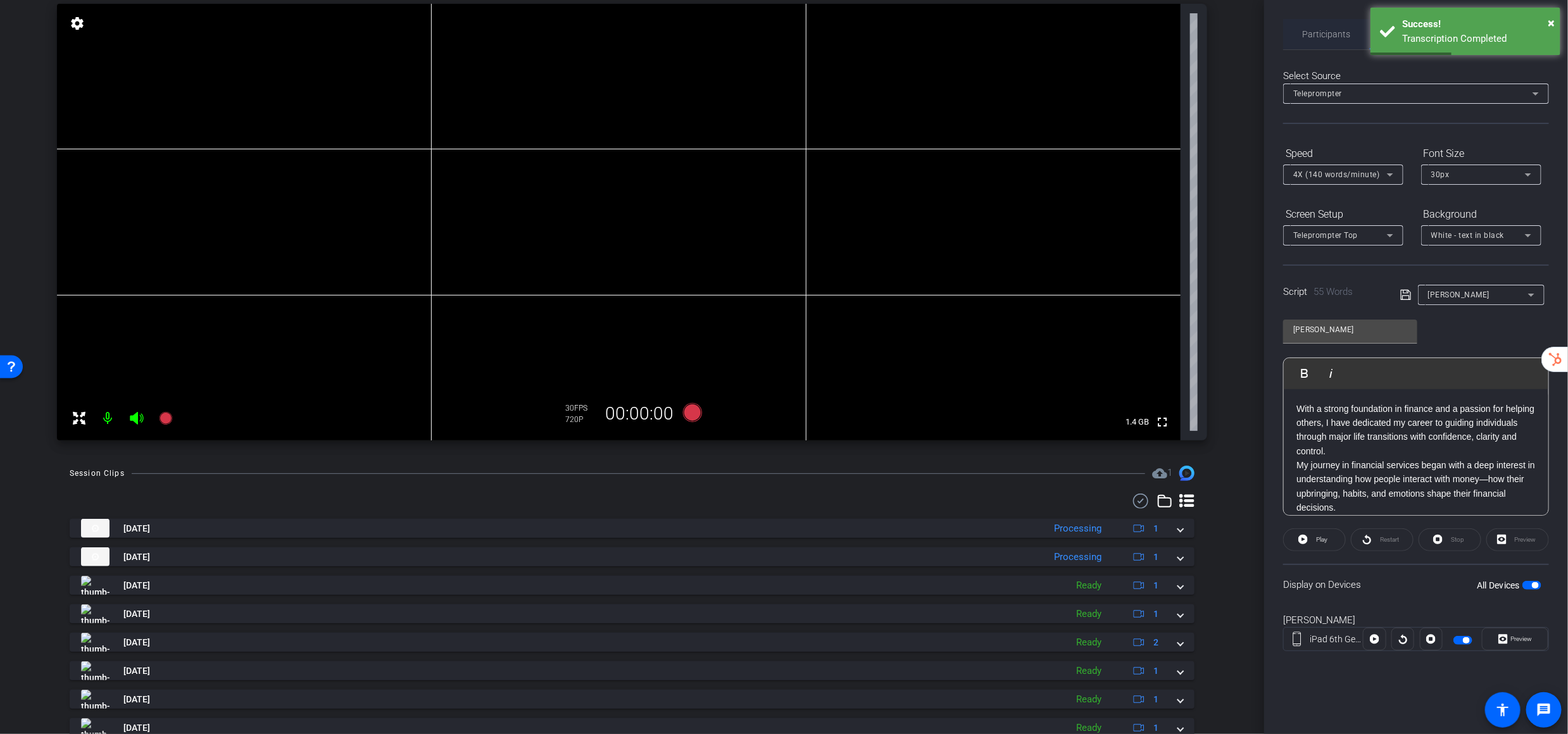
scroll to position [0, 0]
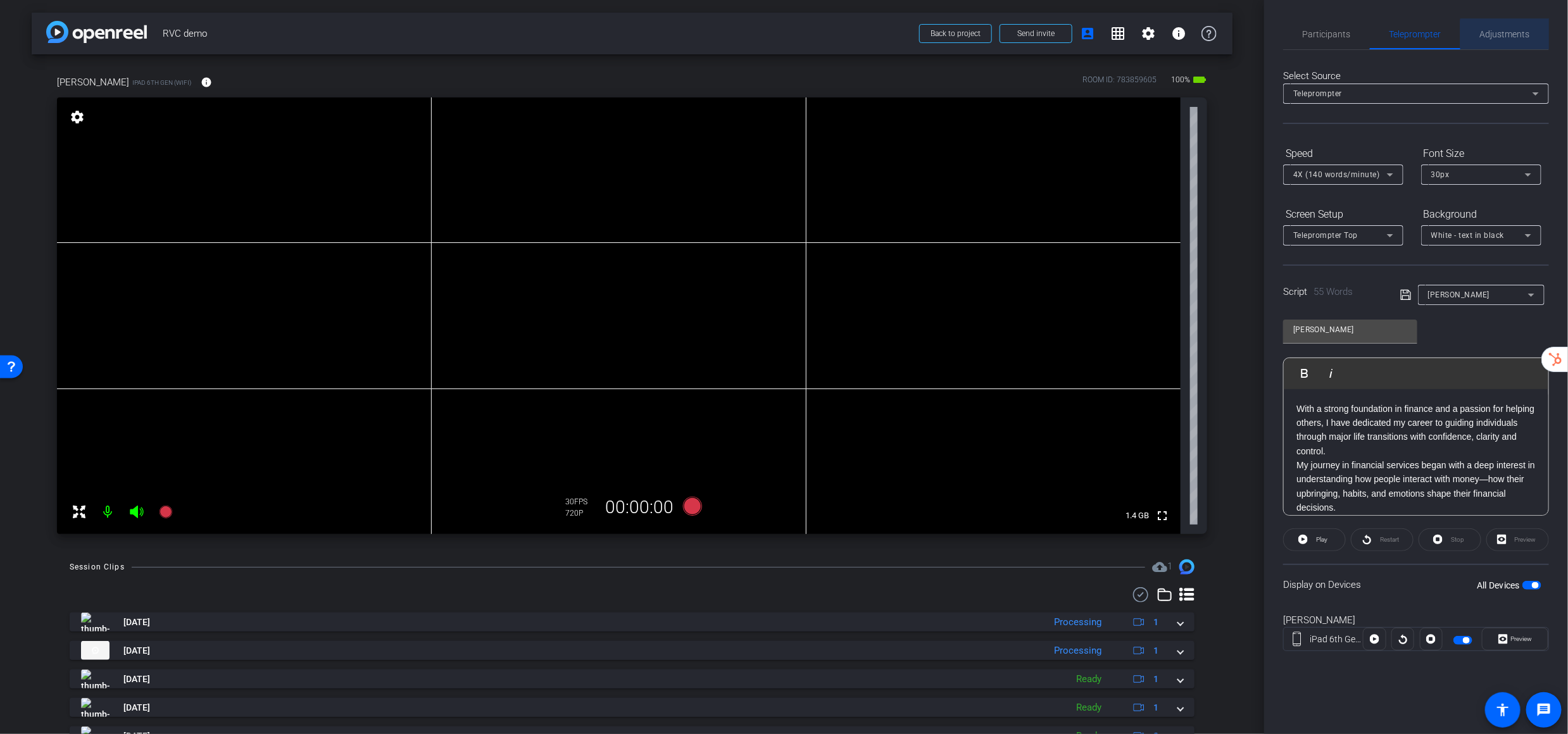
click at [1254, 38] on span "Adjustments" at bounding box center [1505, 34] width 50 height 9
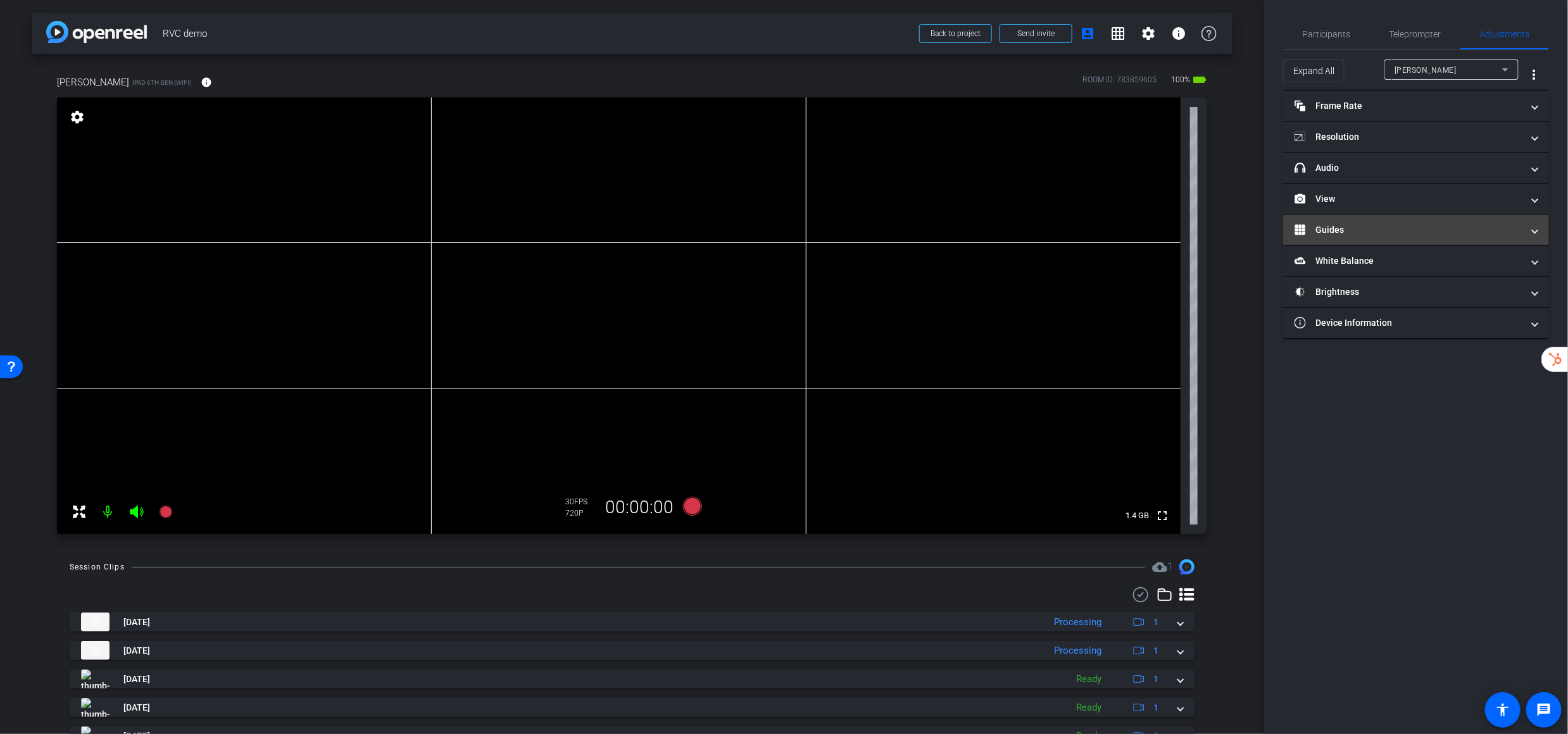
click at [1254, 233] on mat-panel-title "Guides" at bounding box center [1409, 230] width 228 height 14
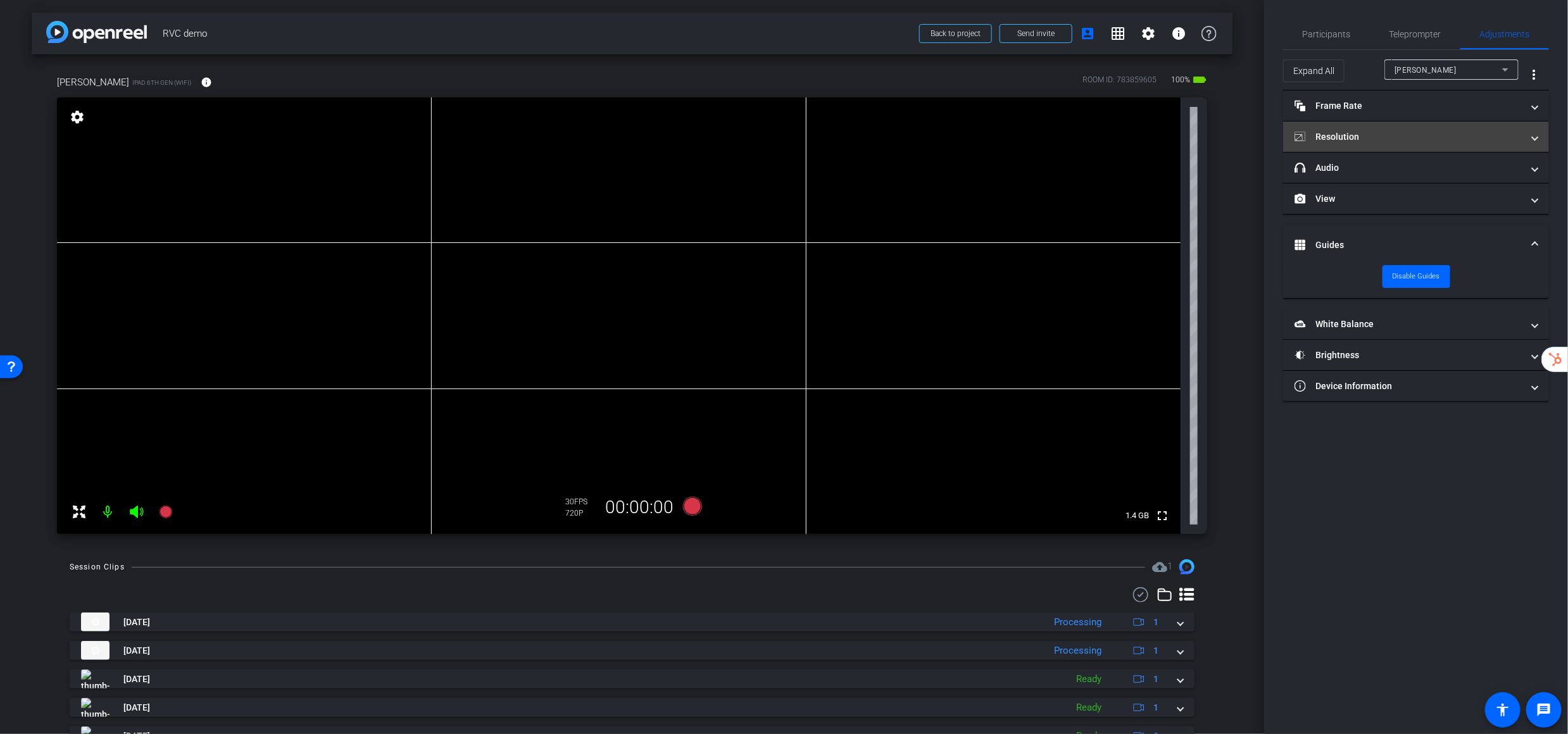
click at [1254, 133] on mat-panel-title "Resolution" at bounding box center [1409, 137] width 228 height 14
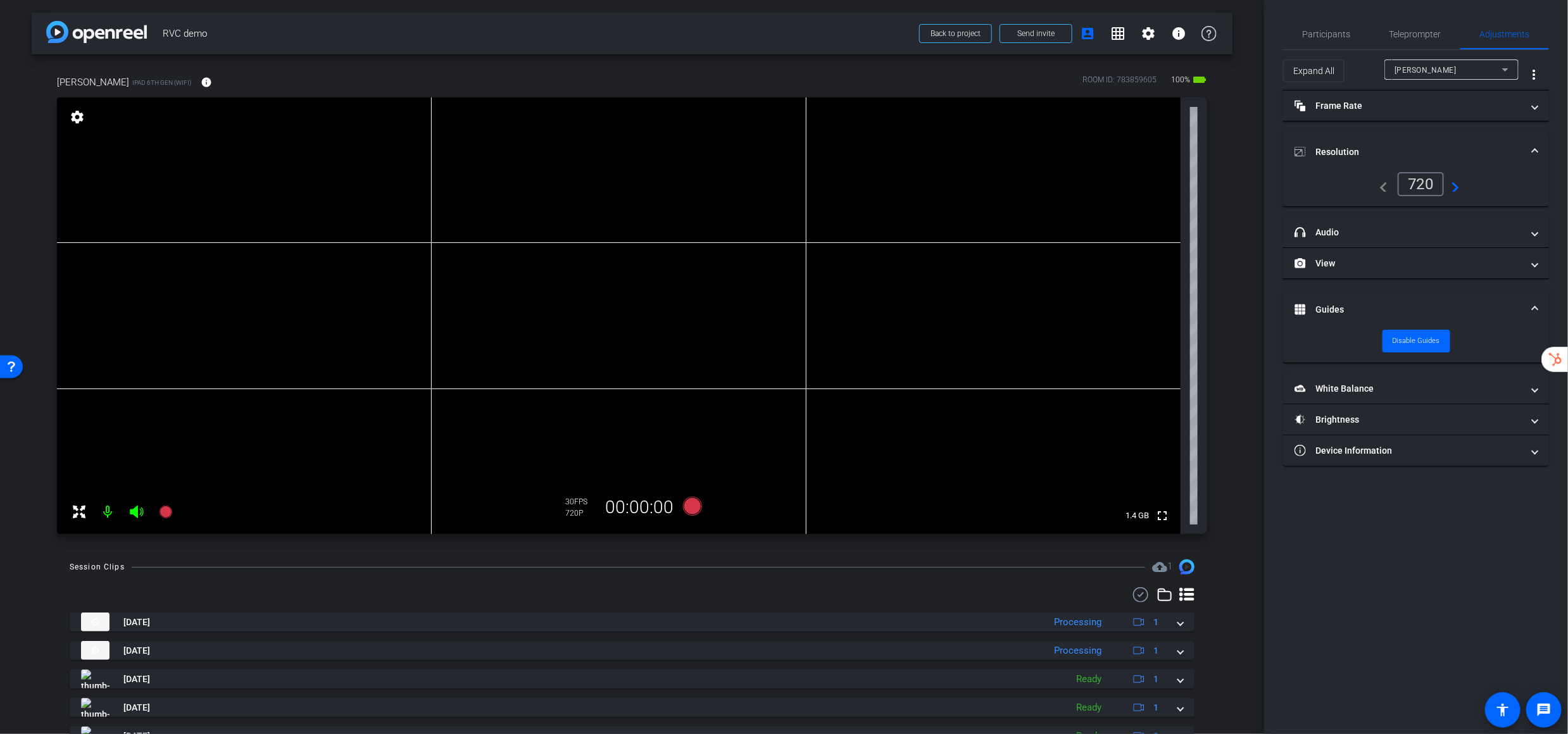
click at [1254, 192] on div "navigate_before 720 navigate_next" at bounding box center [1416, 184] width 87 height 24
click at [1254, 185] on mat-icon "navigate_next" at bounding box center [1451, 184] width 15 height 15
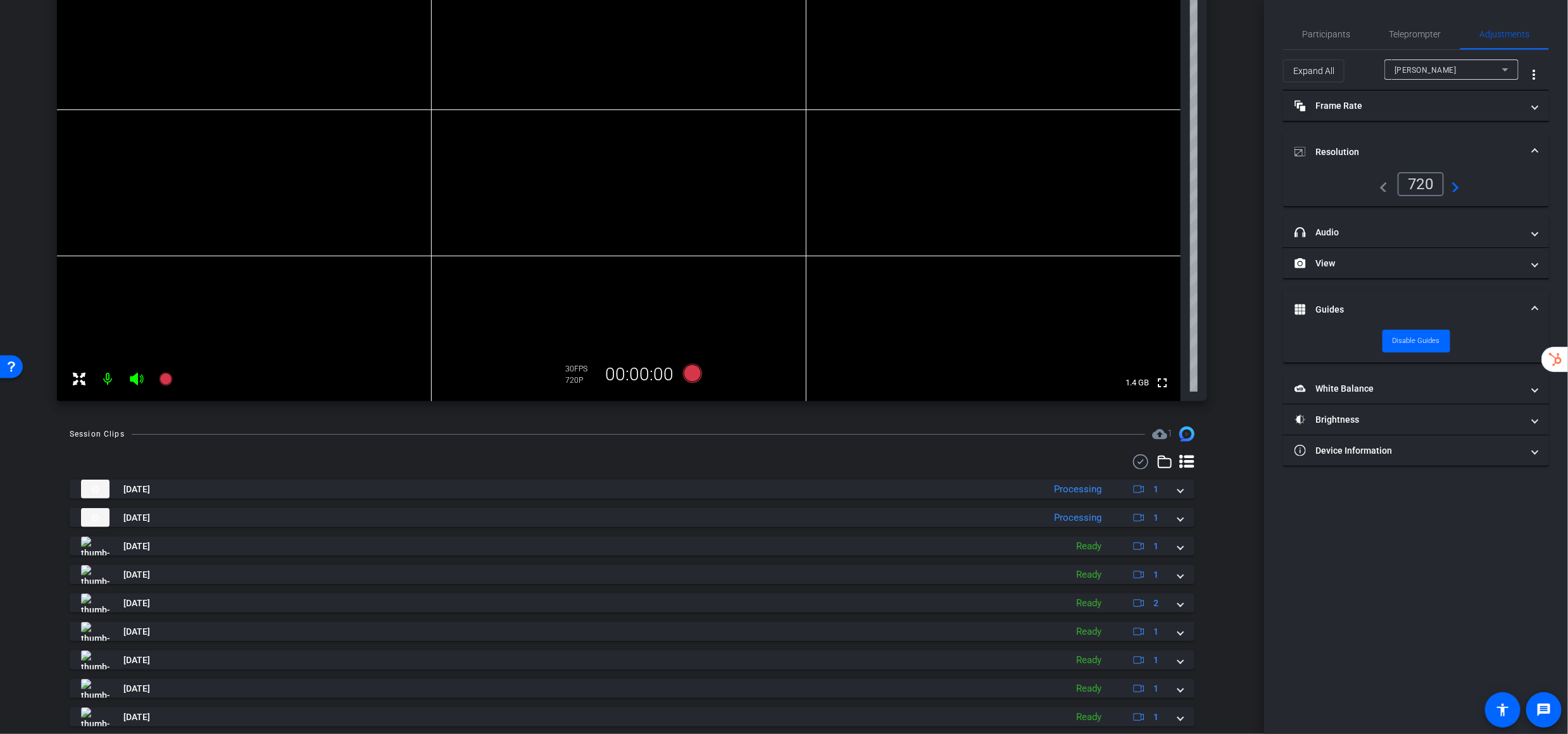
scroll to position [136, 0]
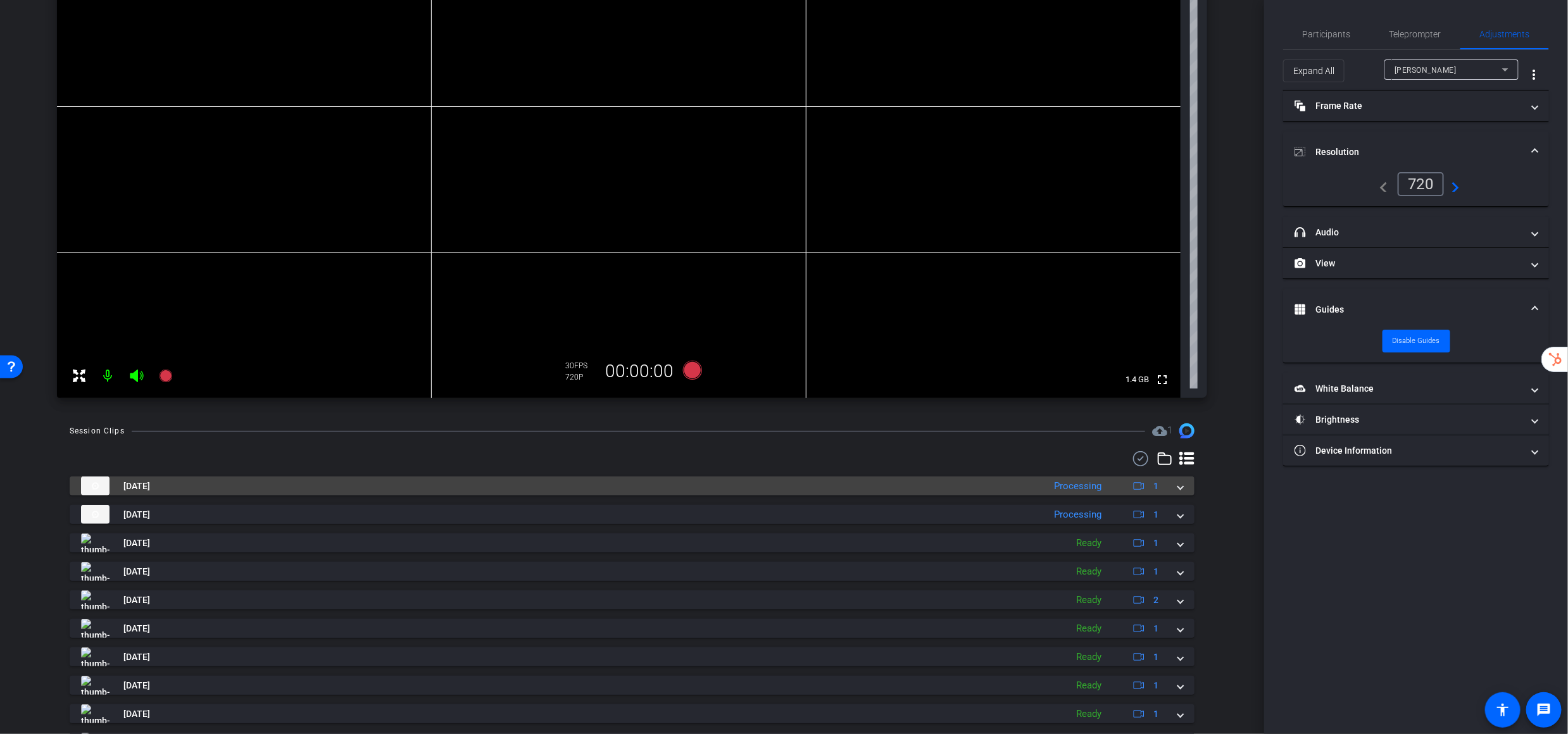
click at [1185, 488] on mat-expansion-panel-header "[DATE] Processing 1" at bounding box center [632, 486] width 1125 height 19
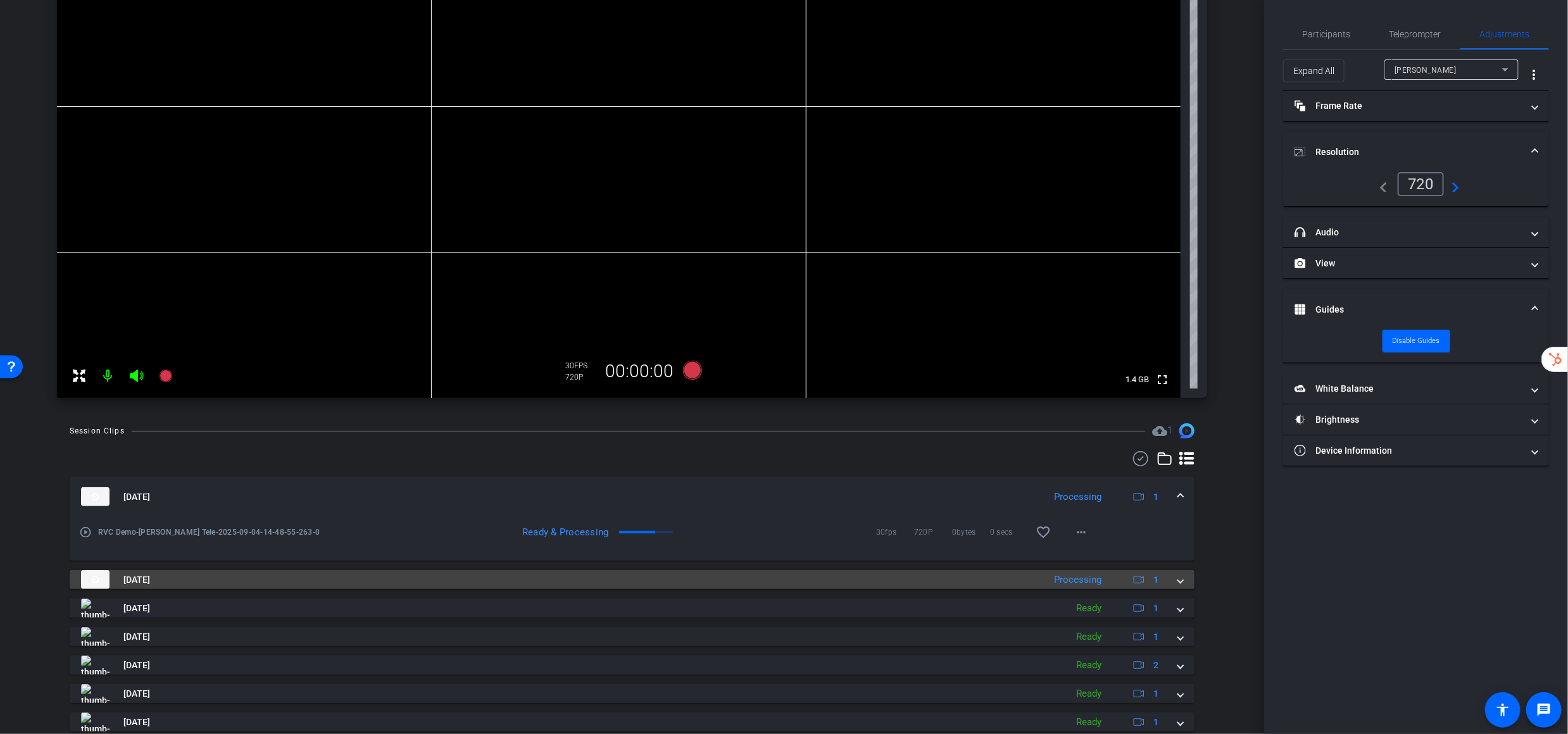
click at [1178, 578] on span at bounding box center [1180, 580] width 5 height 14
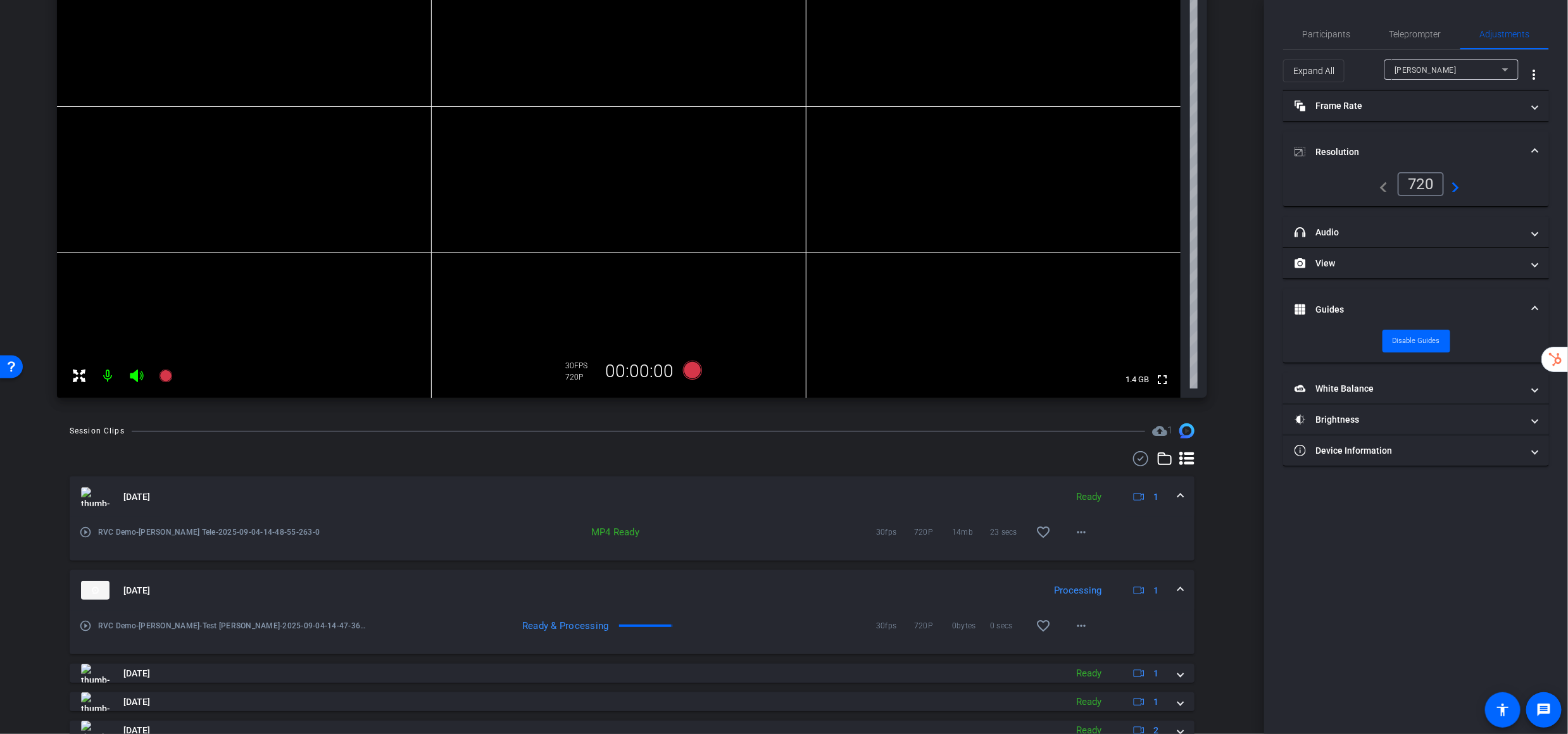
click at [85, 531] on mat-icon "play_circle_outline" at bounding box center [85, 532] width 13 height 13
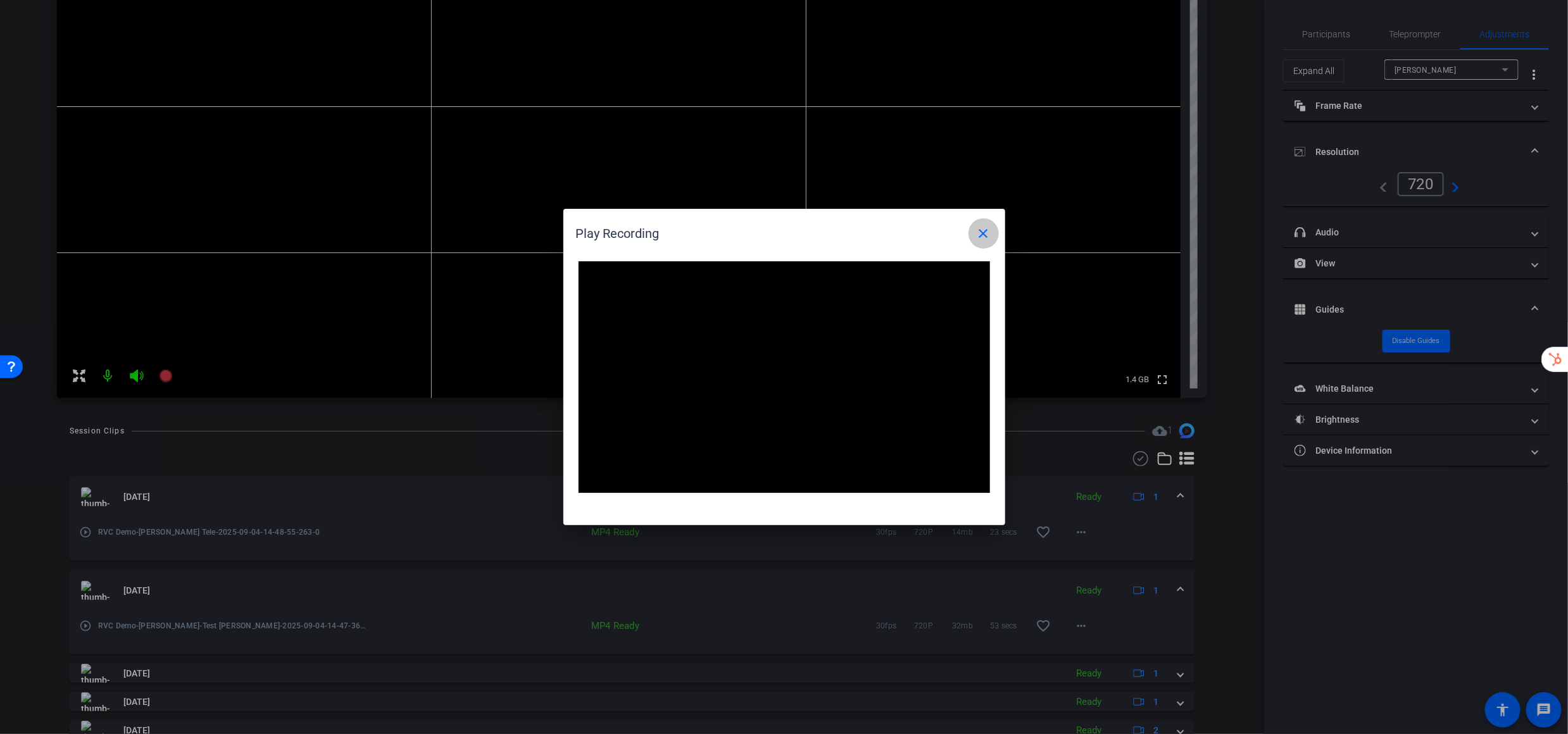
click at [985, 233] on mat-icon "close" at bounding box center [983, 233] width 15 height 15
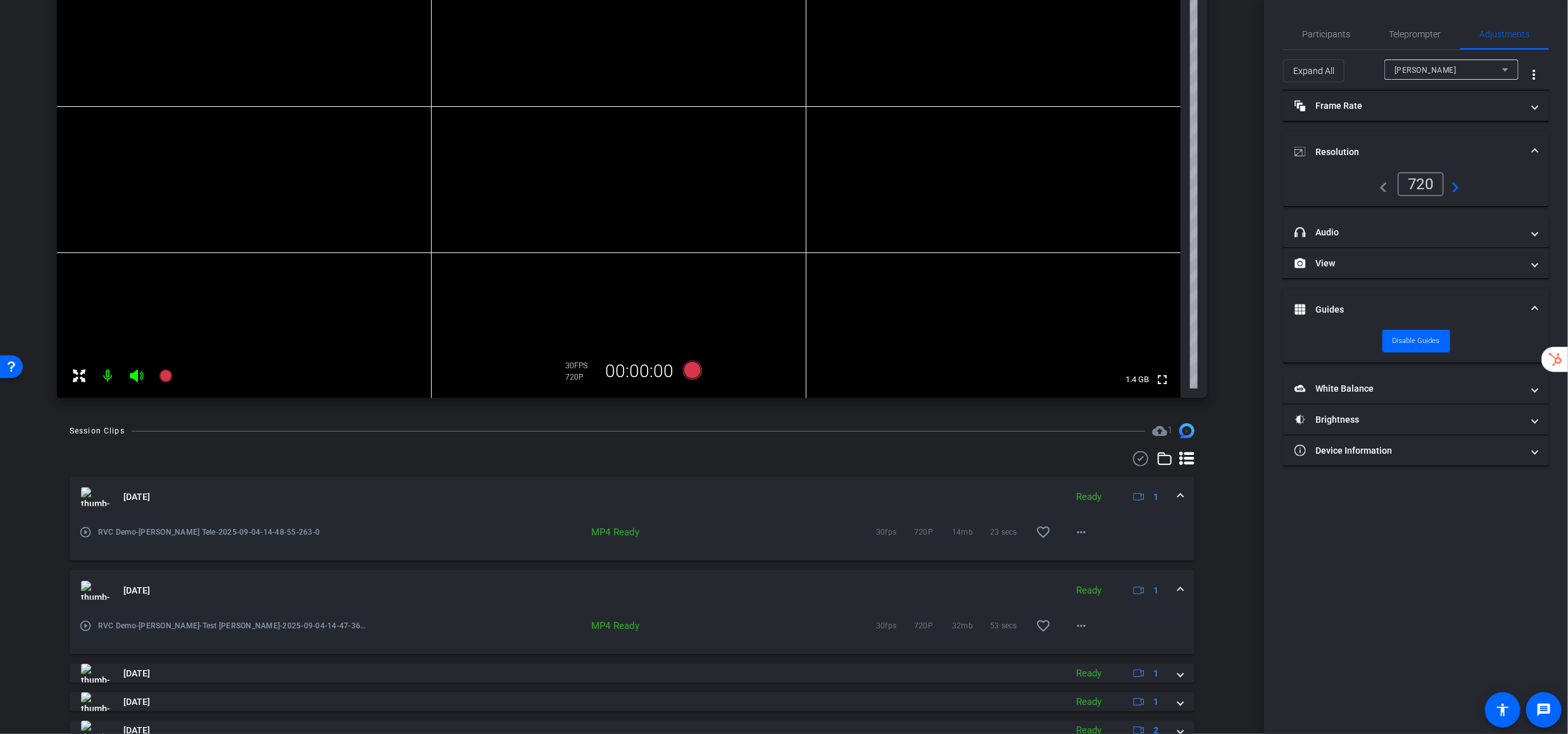
click at [112, 374] on mat-icon at bounding box center [108, 376] width 26 height 26
click at [133, 376] on icon at bounding box center [136, 376] width 14 height 13
click at [1254, 36] on span "Participants" at bounding box center [1327, 34] width 48 height 9
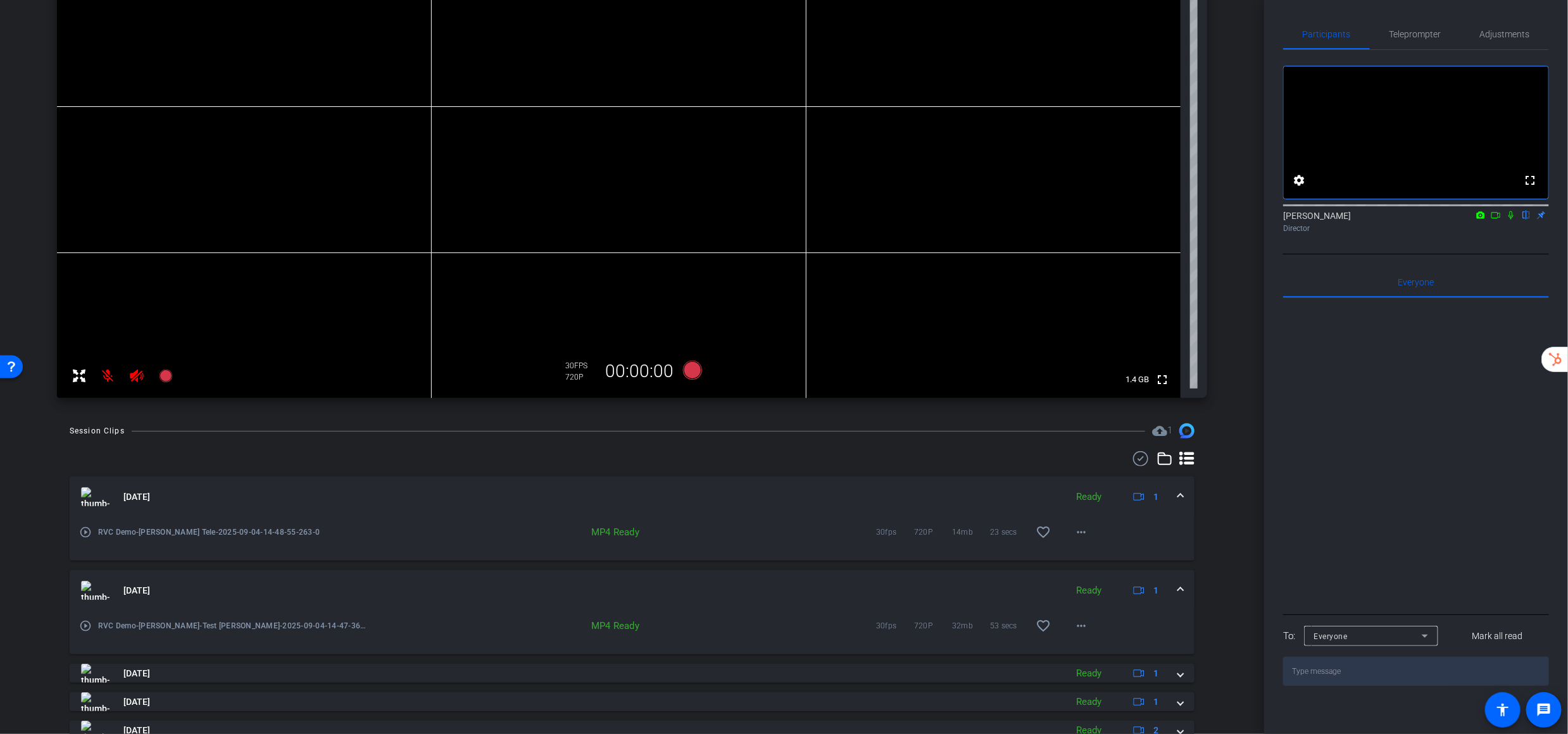
click at [1254, 220] on icon at bounding box center [1511, 216] width 5 height 9
click at [87, 531] on mat-icon "play_circle_outline" at bounding box center [85, 532] width 13 height 13
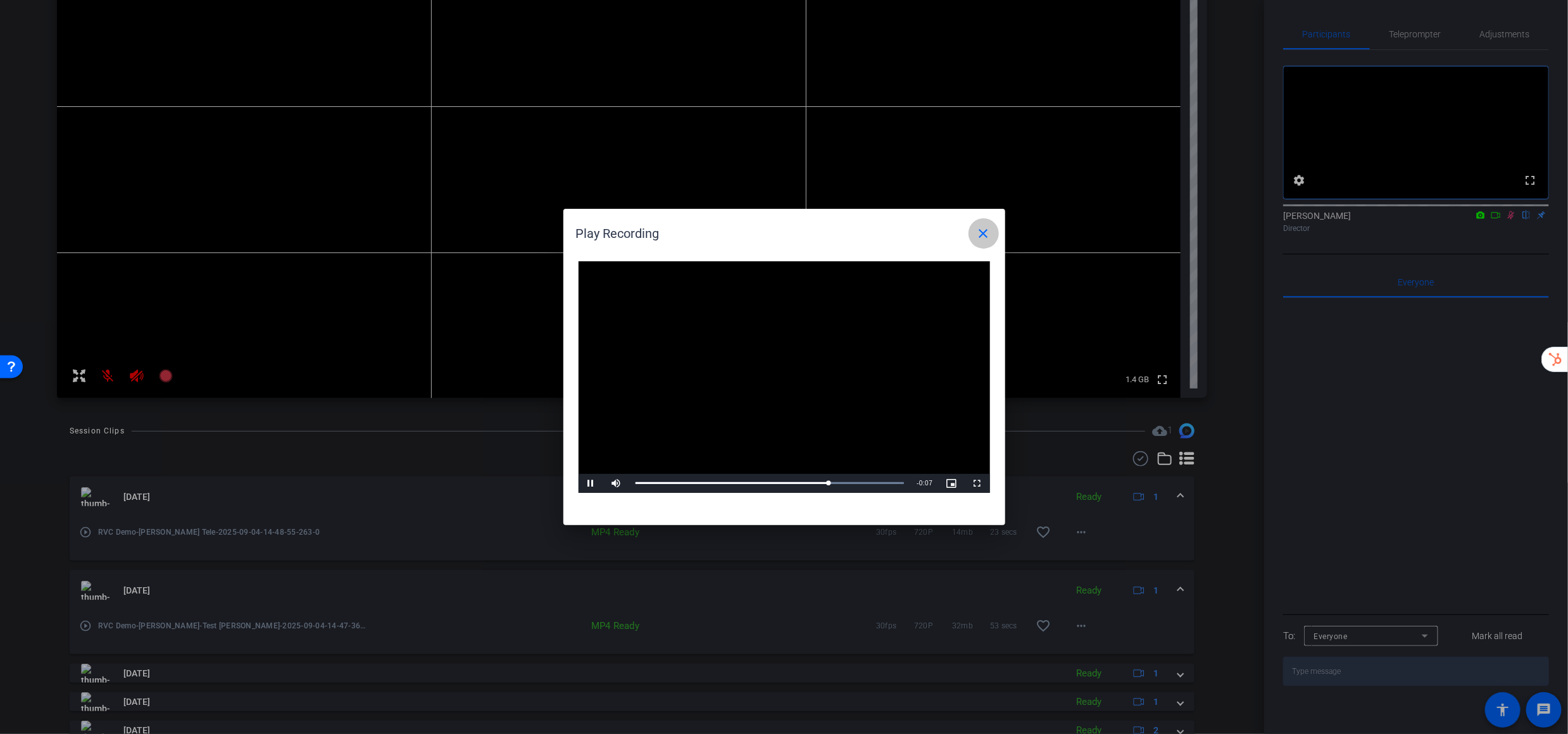
click at [985, 229] on mat-icon "close" at bounding box center [983, 233] width 15 height 15
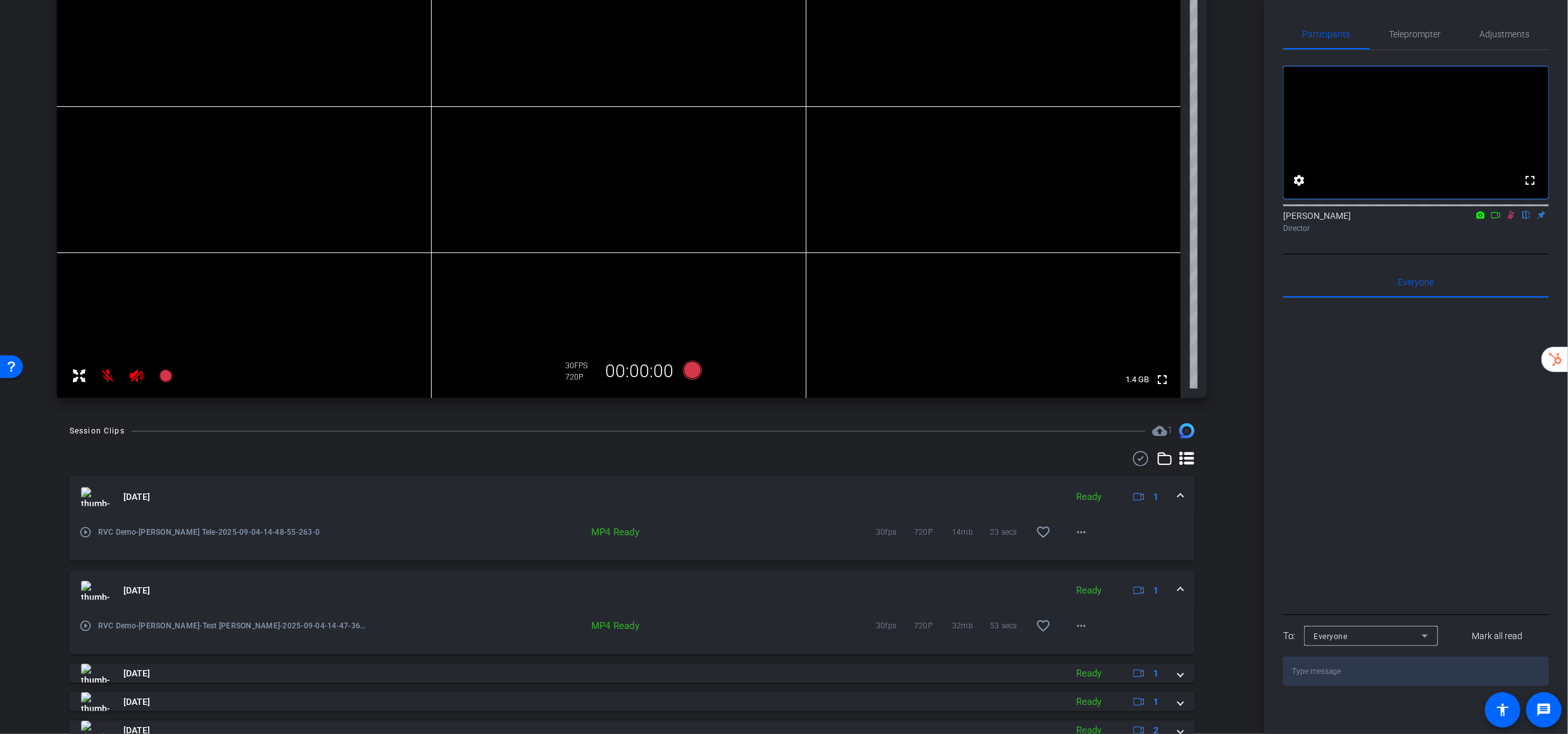
click at [83, 587] on mat-icon "play_circle_outline" at bounding box center [85, 626] width 13 height 13
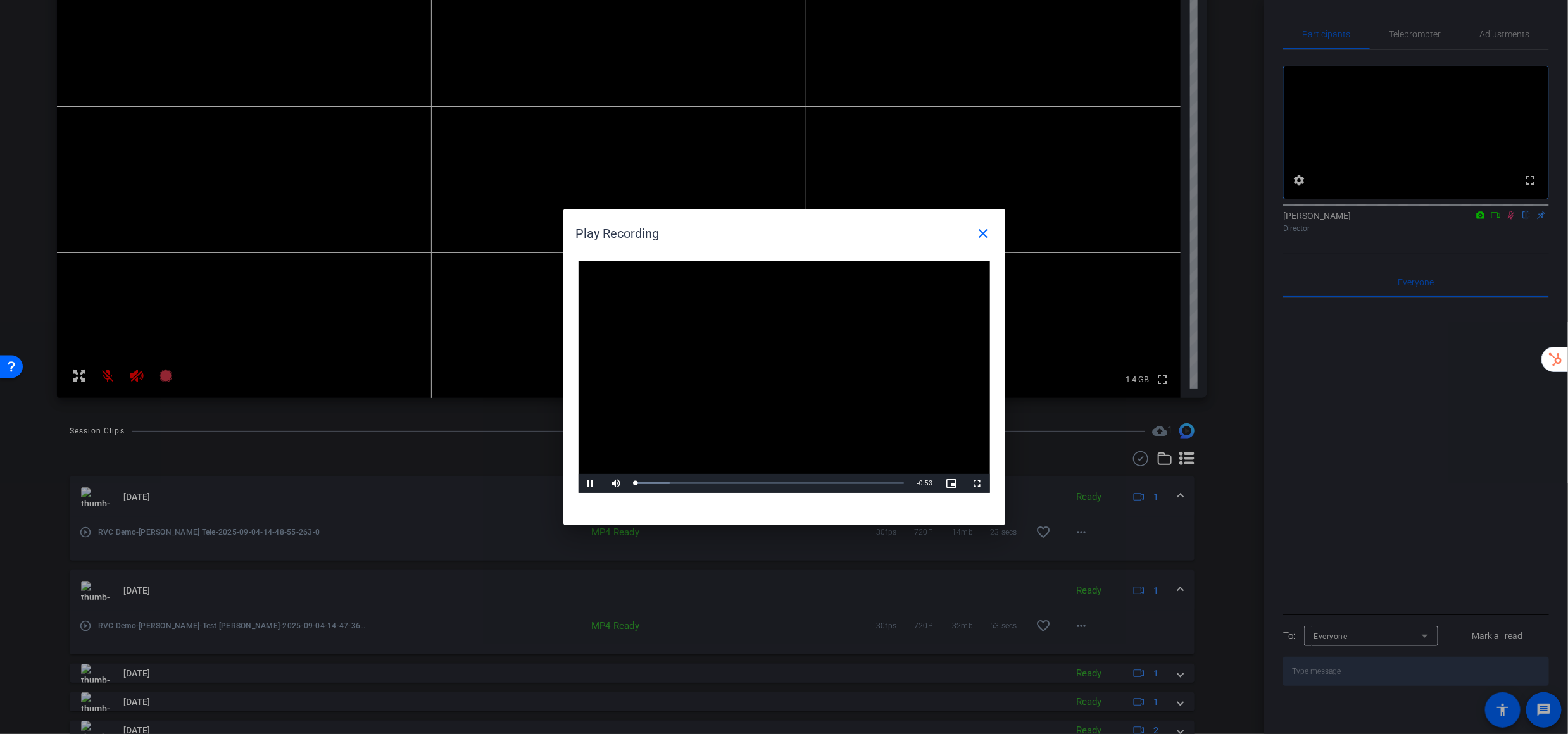
click at [777, 381] on video "Video Player" at bounding box center [784, 378] width 411 height 232
click at [779, 482] on div "Loaded : 12.86% 0:28 0:00" at bounding box center [770, 483] width 269 height 3
click at [592, 484] on span "Video Player" at bounding box center [591, 484] width 26 height 0
click at [831, 486] on div "Loaded : 88.84% 0:38 0:31" at bounding box center [770, 484] width 282 height 19
click at [983, 235] on mat-icon "close" at bounding box center [983, 233] width 15 height 15
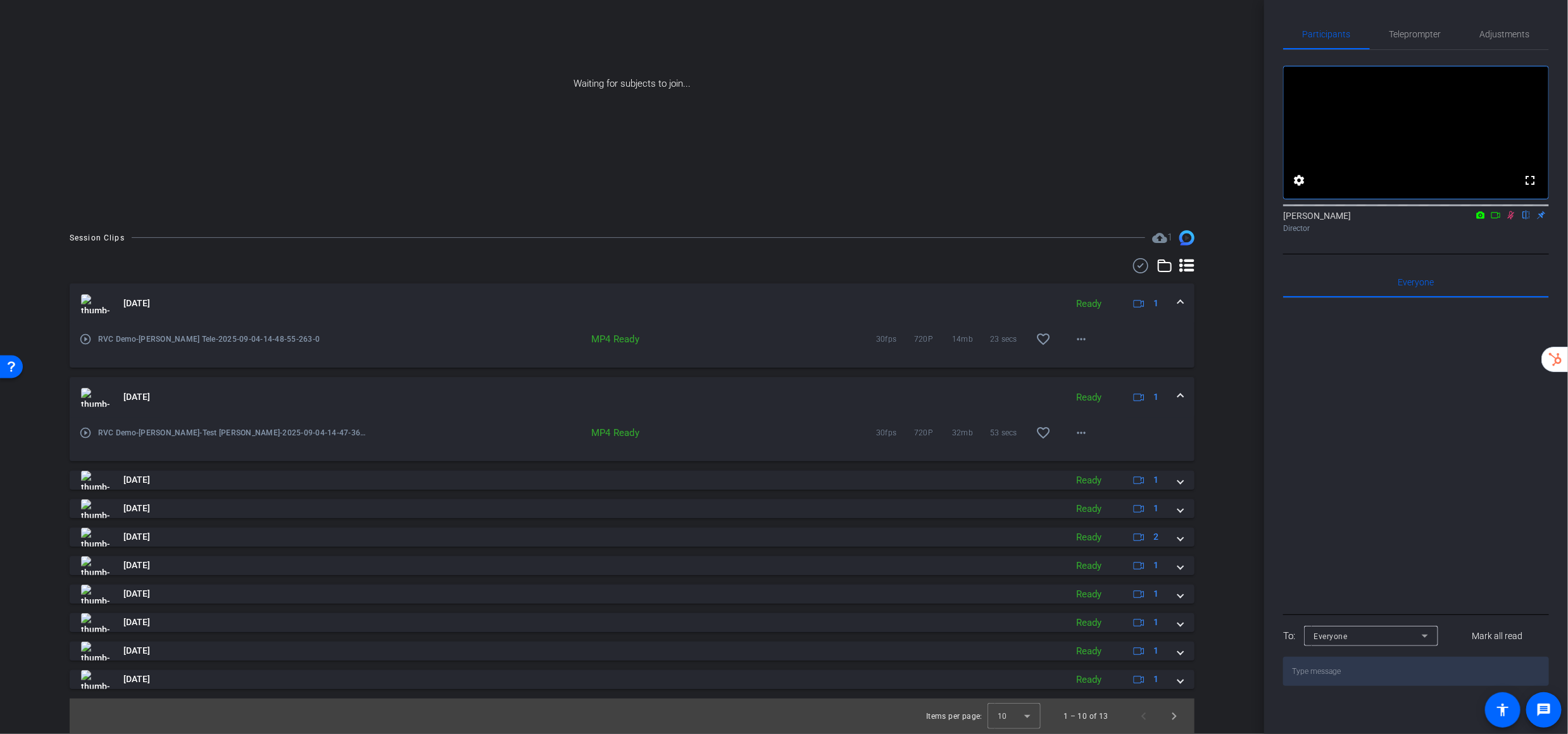
scroll to position [0, 0]
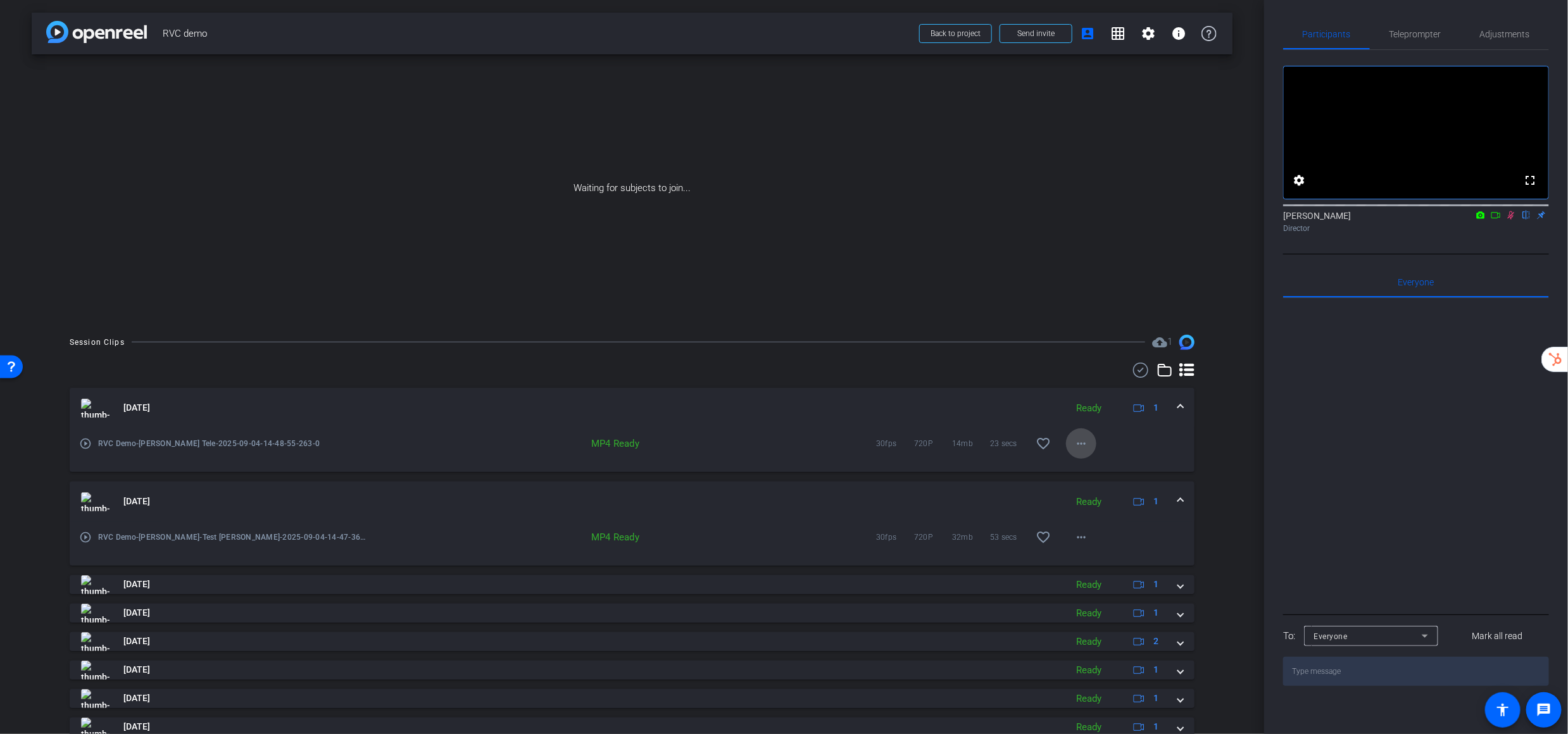
click at [1082, 442] on mat-icon "more_horiz" at bounding box center [1081, 443] width 15 height 15
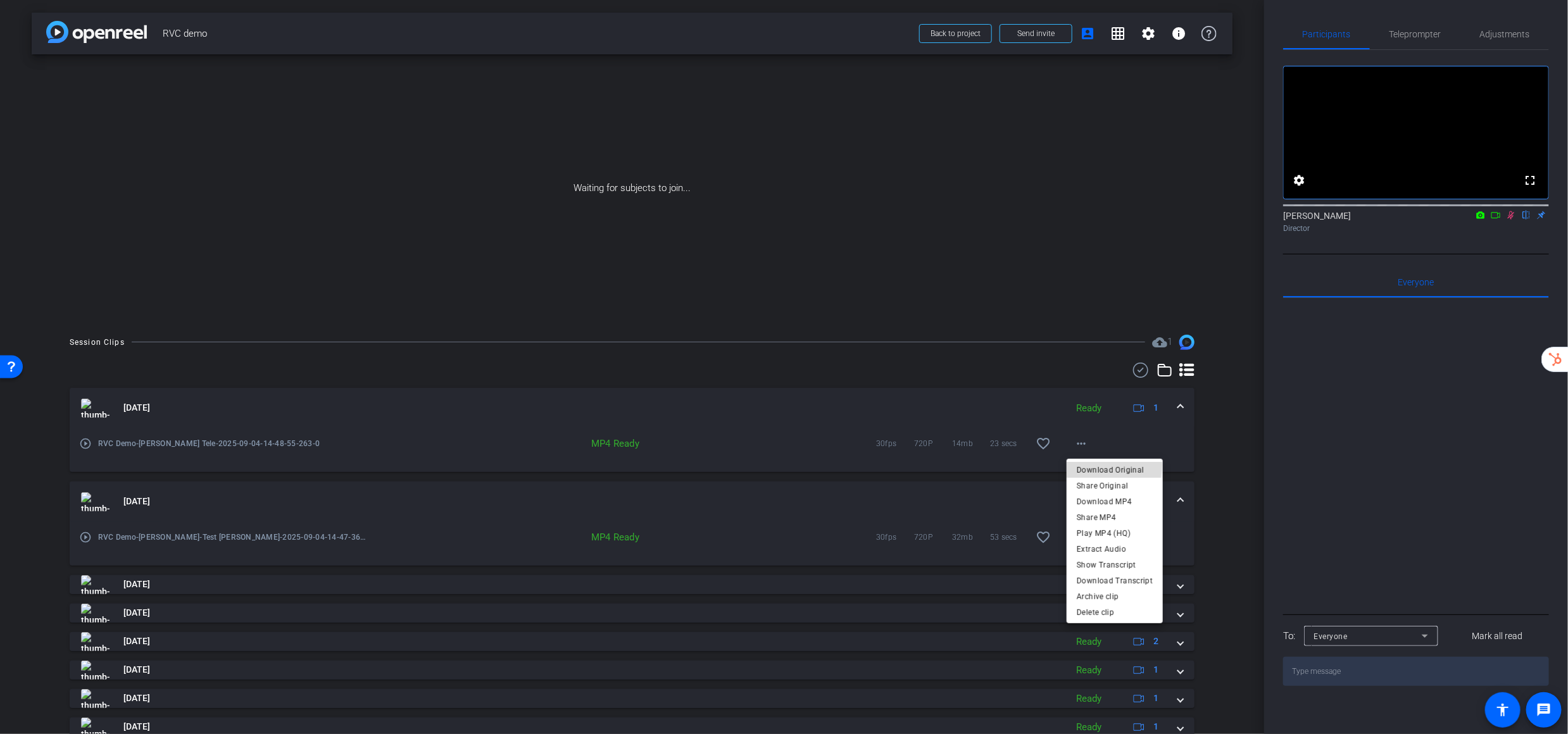
click at [1089, 465] on span "Download Original" at bounding box center [1115, 469] width 76 height 15
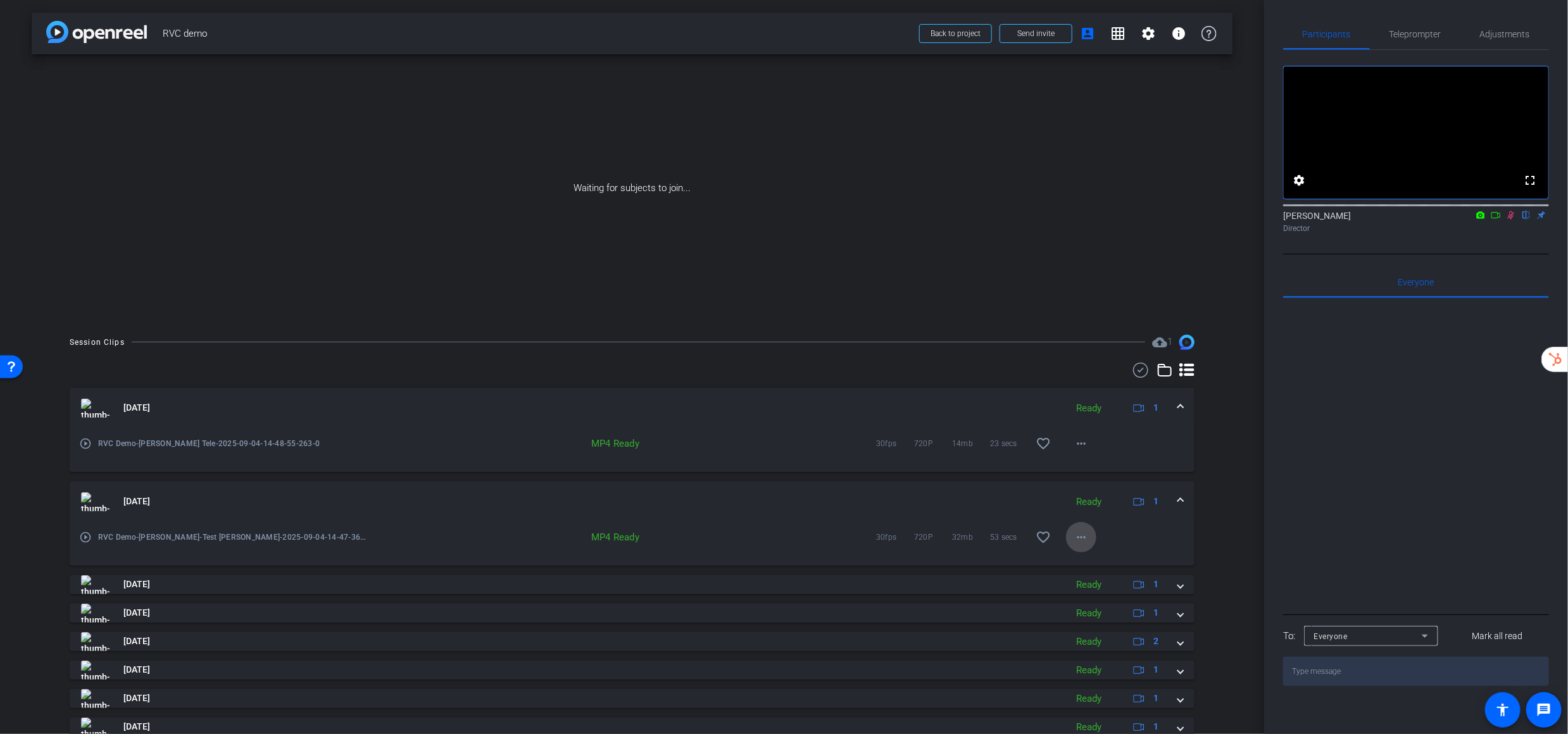
click at [1086, 541] on mat-icon "more_horiz" at bounding box center [1081, 537] width 15 height 15
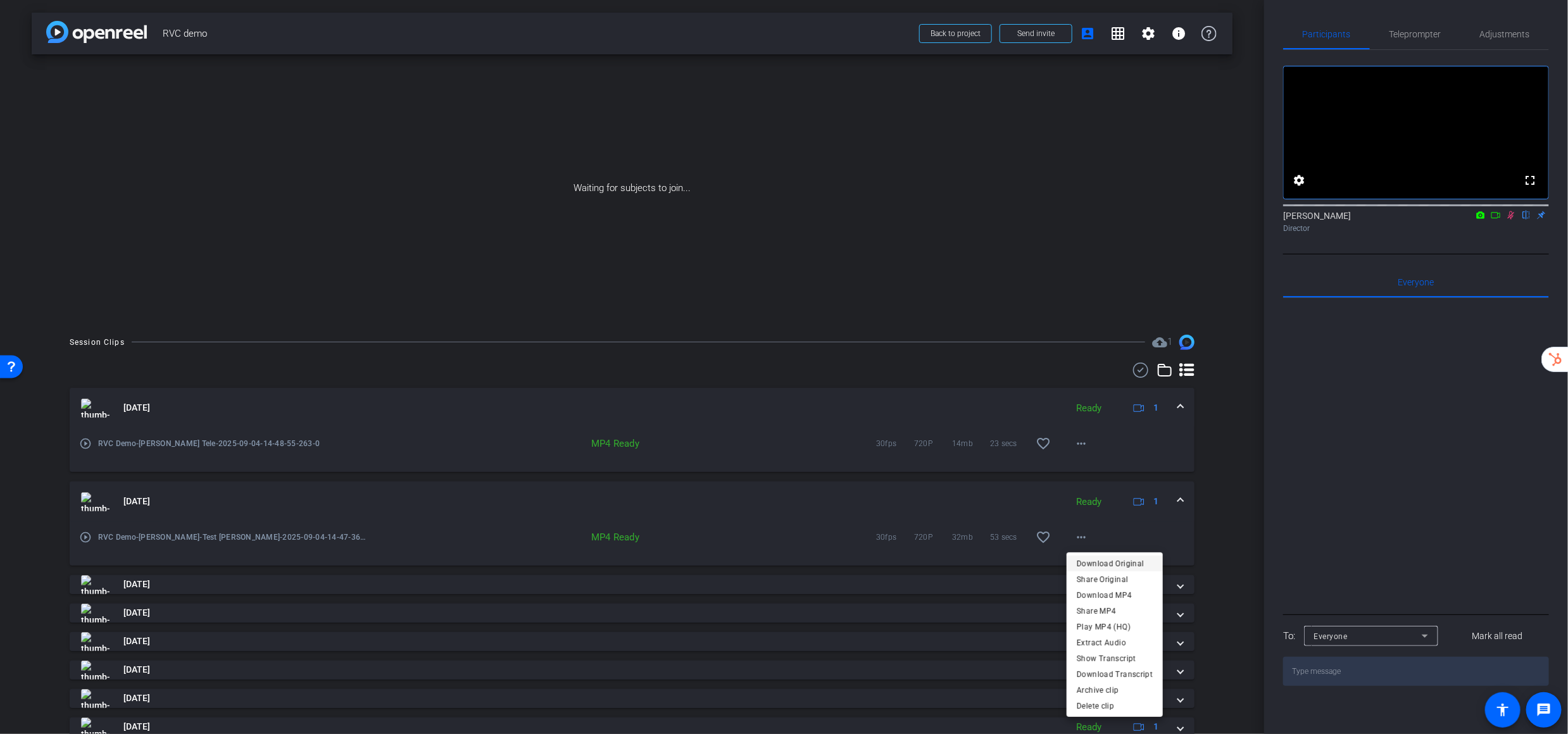
click at [1091, 565] on span "Download Original" at bounding box center [1115, 563] width 76 height 15
